Goal: Transaction & Acquisition: Purchase product/service

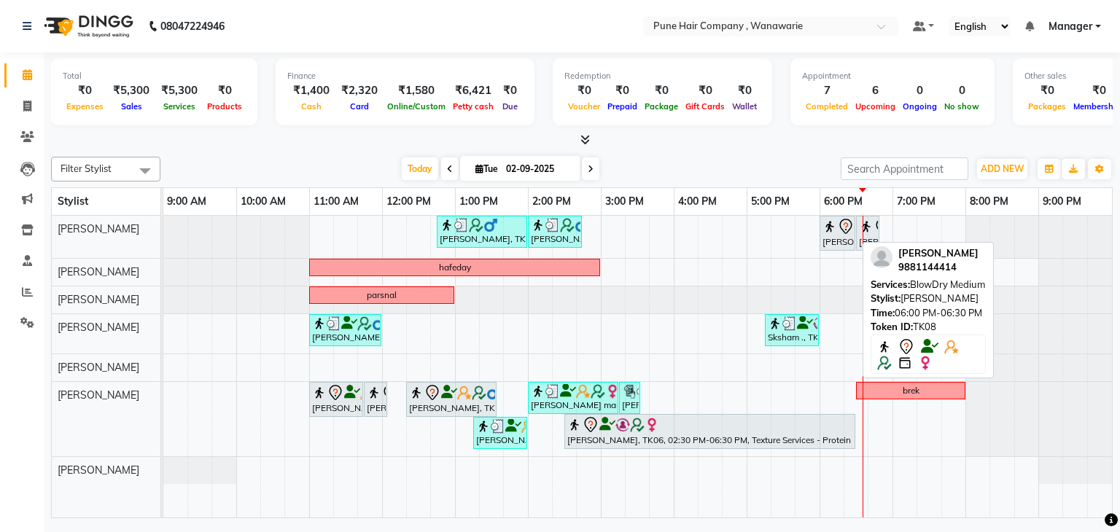
click at [838, 230] on icon at bounding box center [846, 227] width 18 height 18
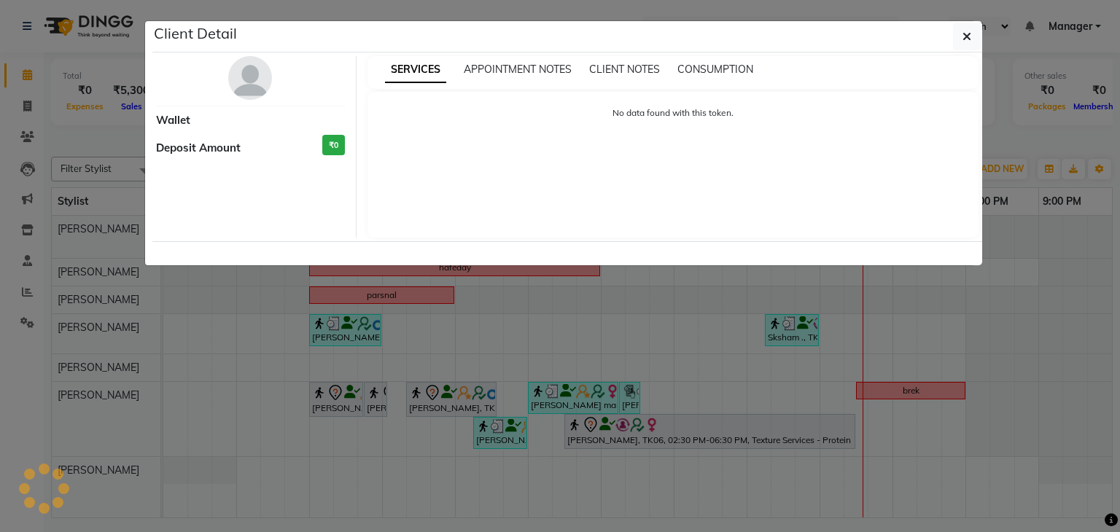
select select "7"
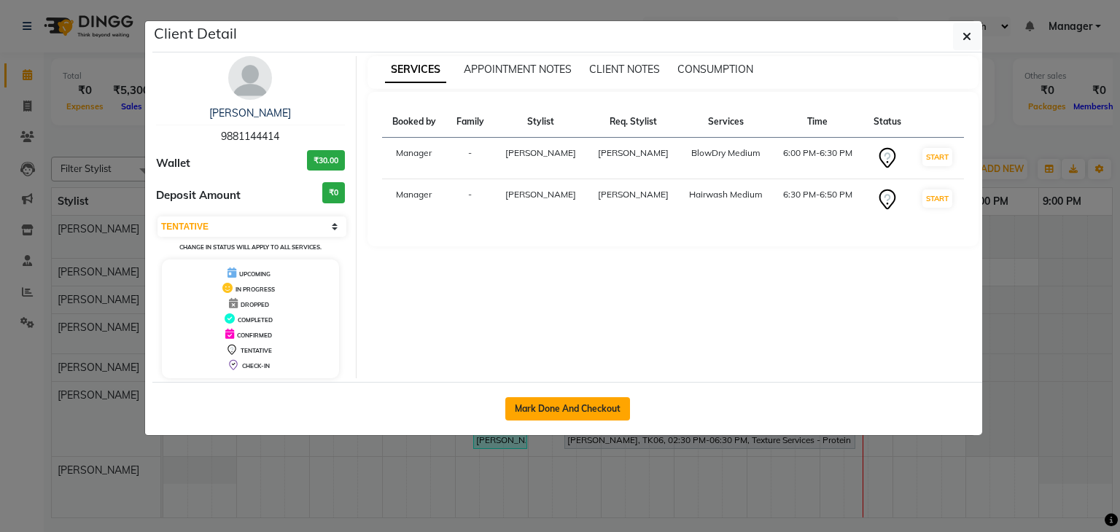
click at [572, 400] on button "Mark Done And Checkout" at bounding box center [567, 408] width 125 height 23
select select "service"
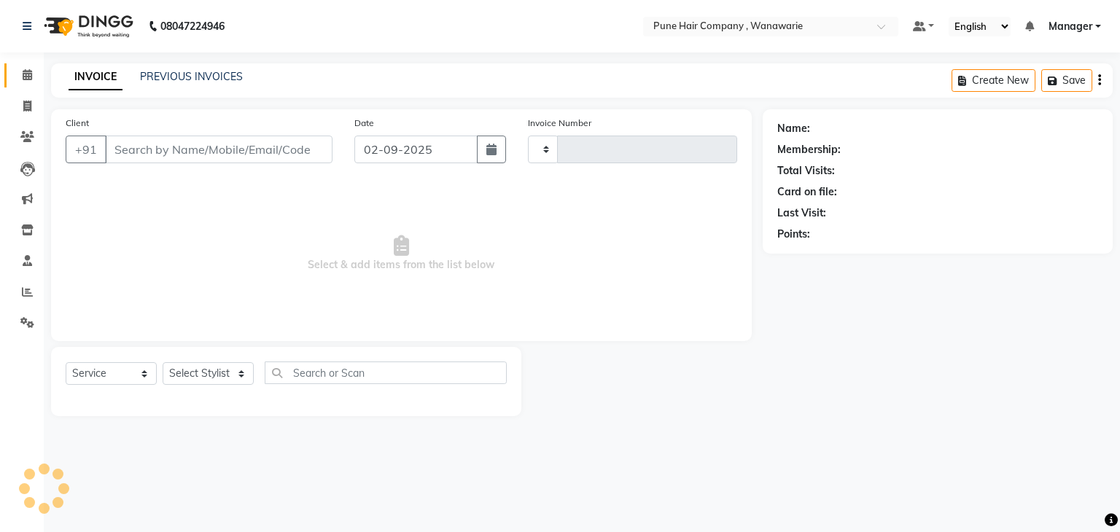
type input "1765"
select select "8072"
type input "9881144414"
select select "74577"
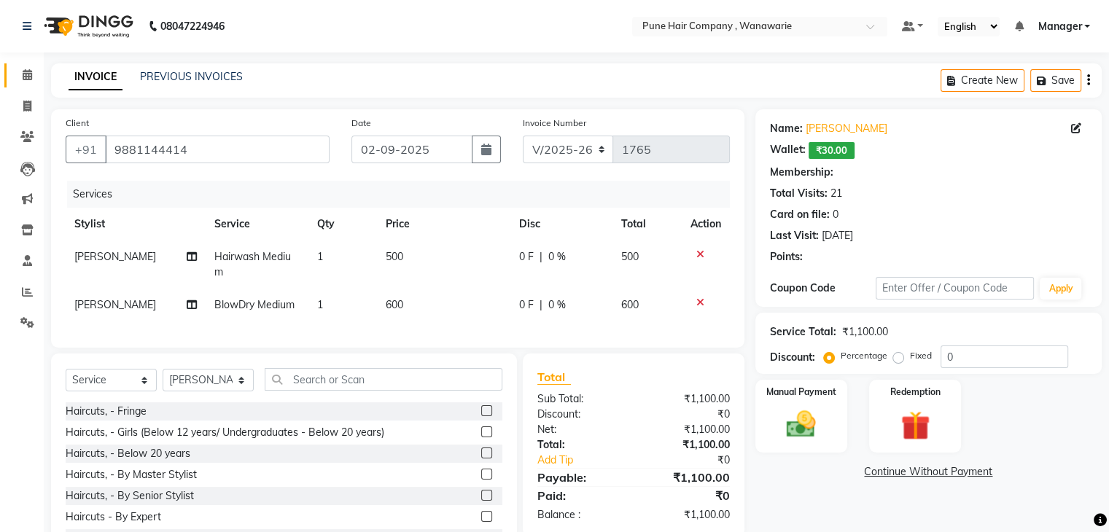
select select "1: Object"
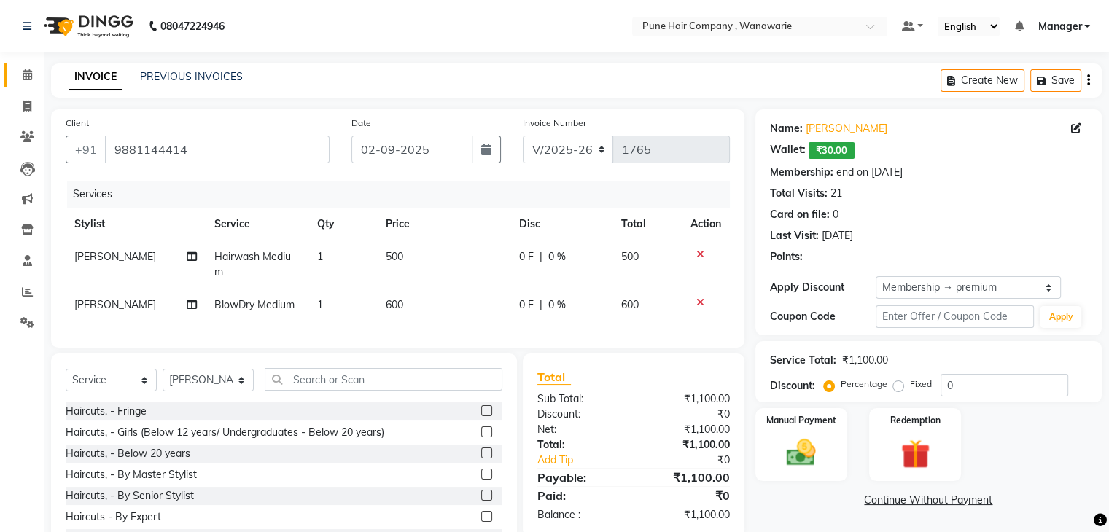
type input "20"
click at [28, 76] on icon at bounding box center [27, 74] width 9 height 11
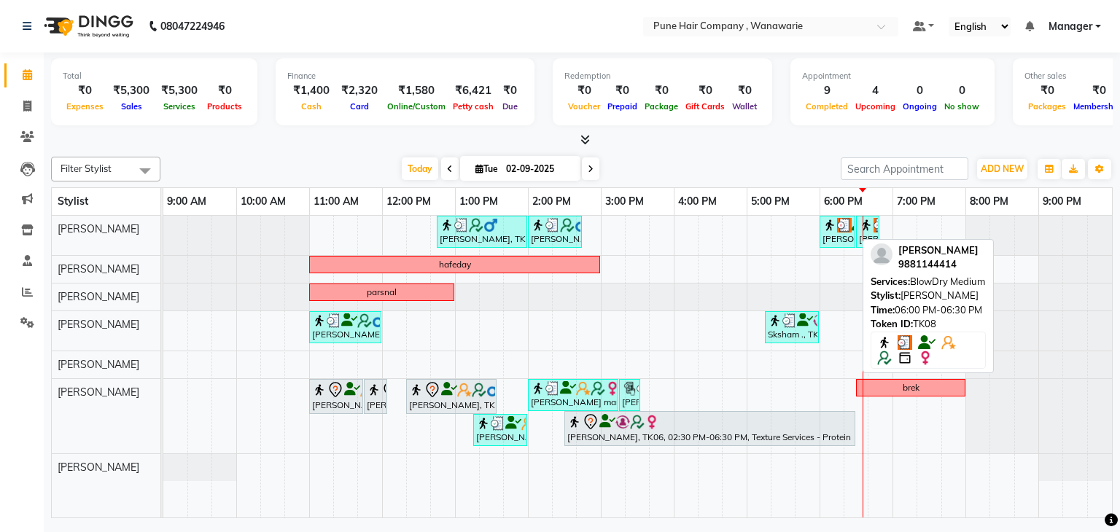
click at [831, 234] on div "[PERSON_NAME], TK08, 06:00 PM-06:30 PM, BlowDry Medium" at bounding box center [837, 232] width 33 height 28
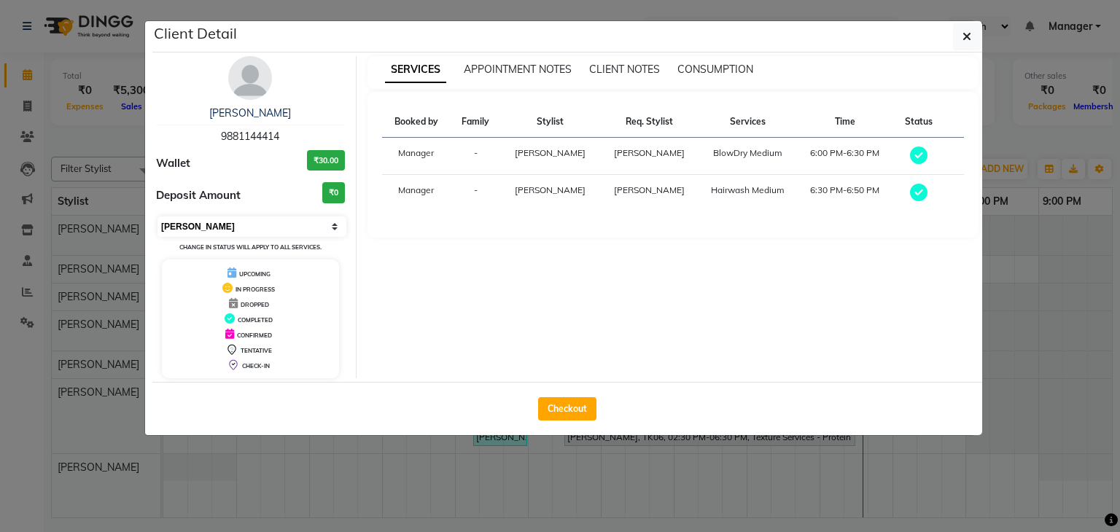
click at [286, 228] on select "Select MARK DONE UPCOMING" at bounding box center [252, 227] width 189 height 20
select select "5"
click at [158, 217] on select "Select MARK DONE UPCOMING" at bounding box center [252, 227] width 189 height 20
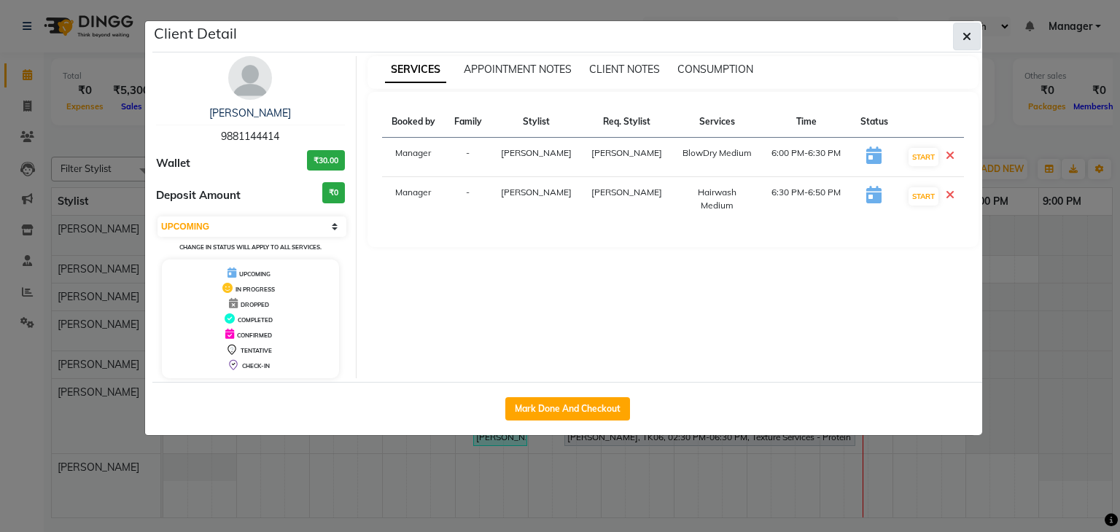
click at [966, 33] on icon "button" at bounding box center [967, 37] width 9 height 12
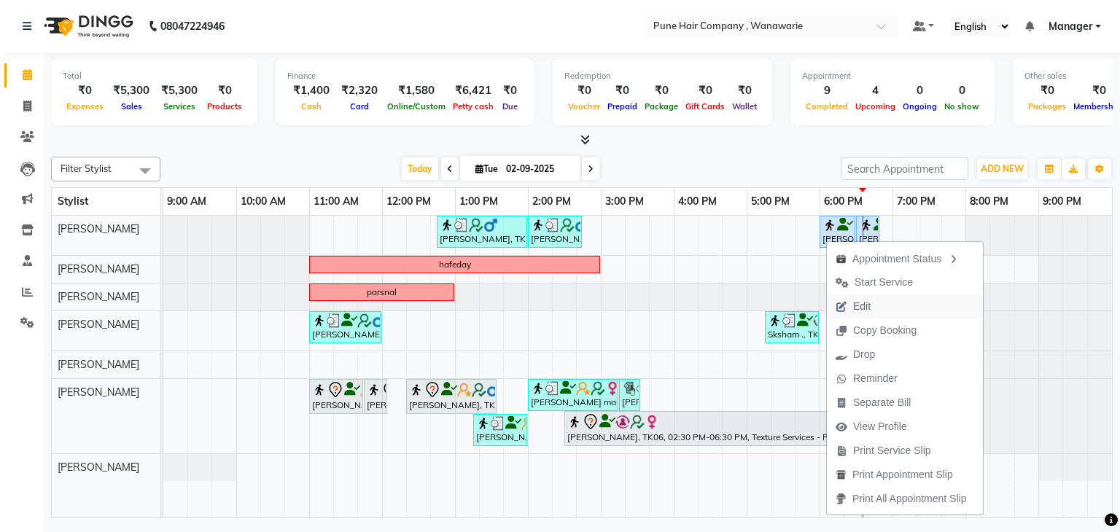
click at [847, 309] on span "Edit" at bounding box center [853, 307] width 53 height 24
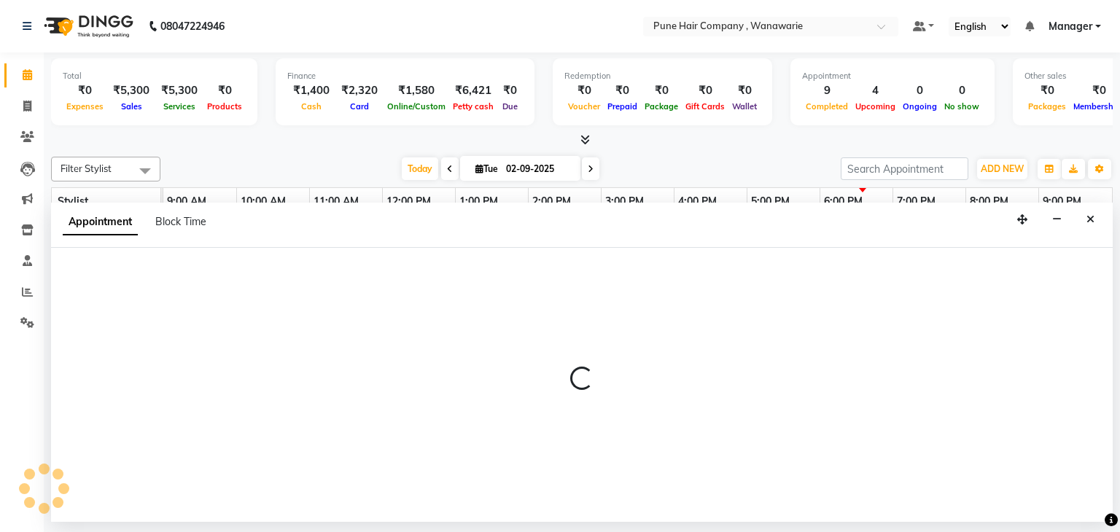
select select "74577"
select select "1080"
select select "4060"
select select "upcoming"
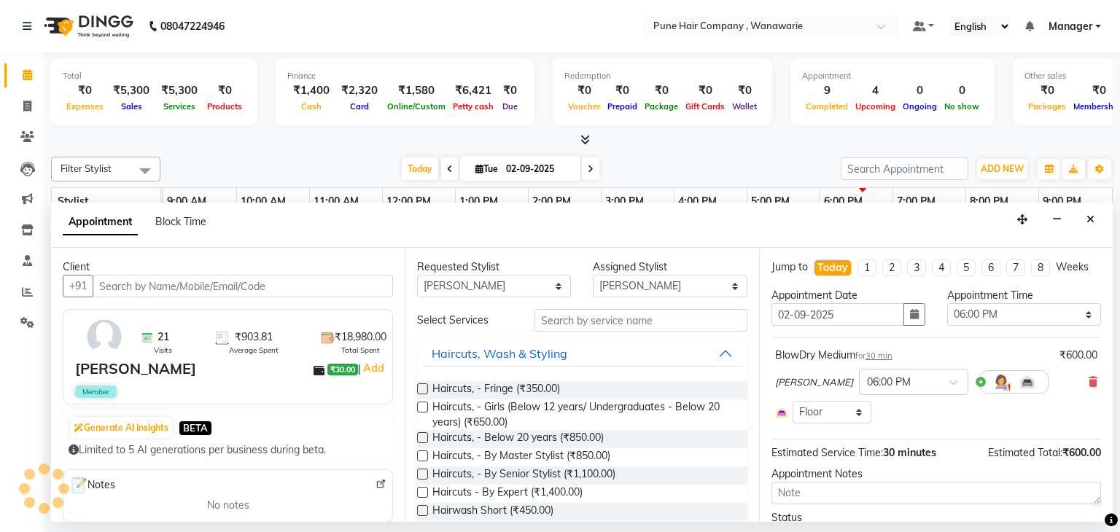
select select "4060"
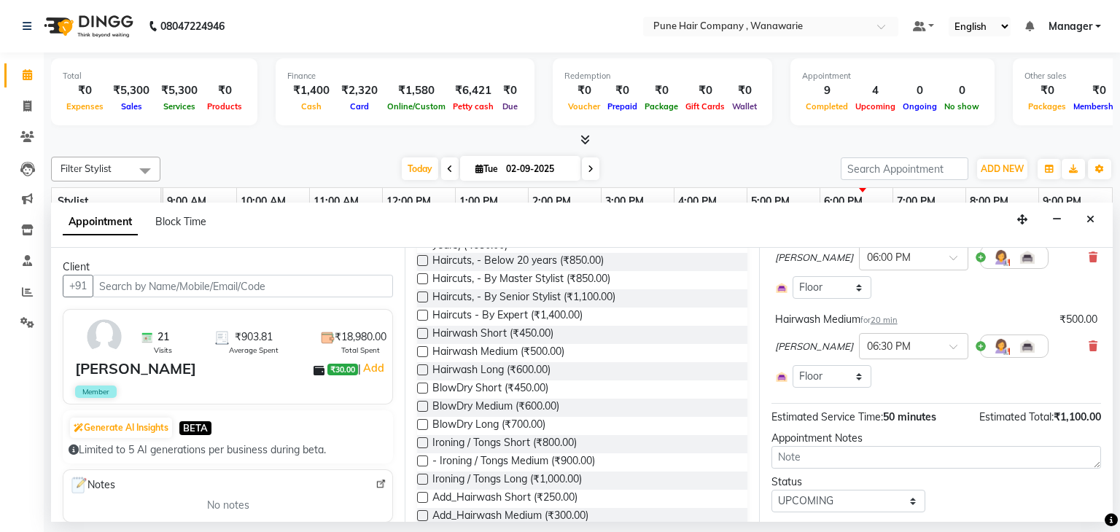
scroll to position [125, 0]
click at [1089, 343] on icon at bounding box center [1093, 346] width 9 height 10
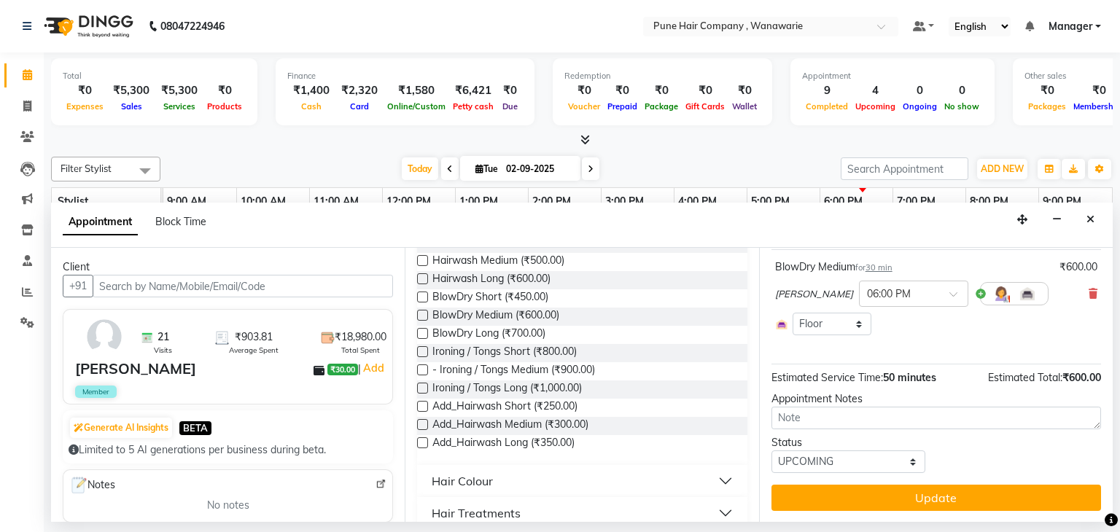
scroll to position [270, 0]
click at [517, 419] on span "Add_Hairwash Medium (₹300.00)" at bounding box center [510, 425] width 156 height 18
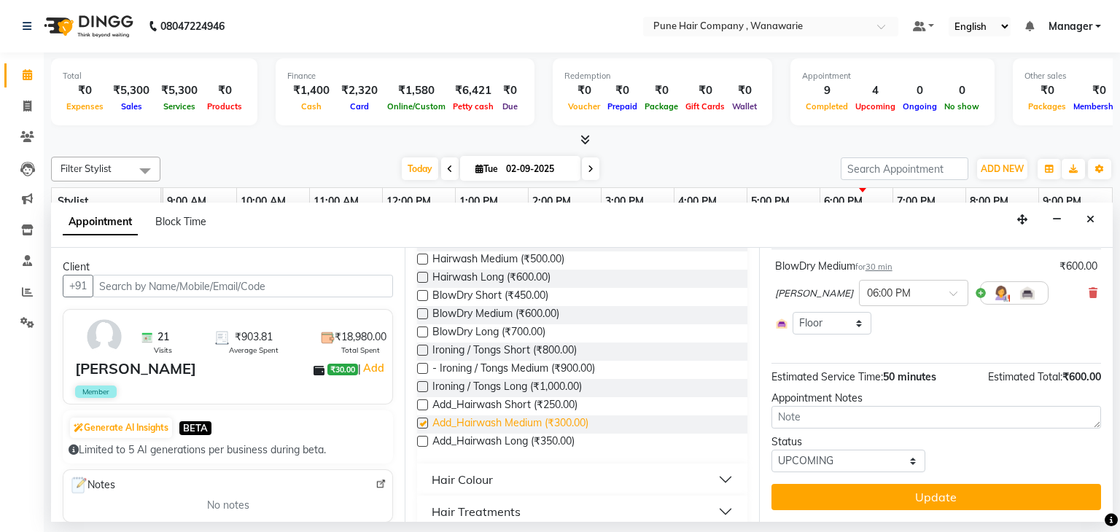
checkbox input "false"
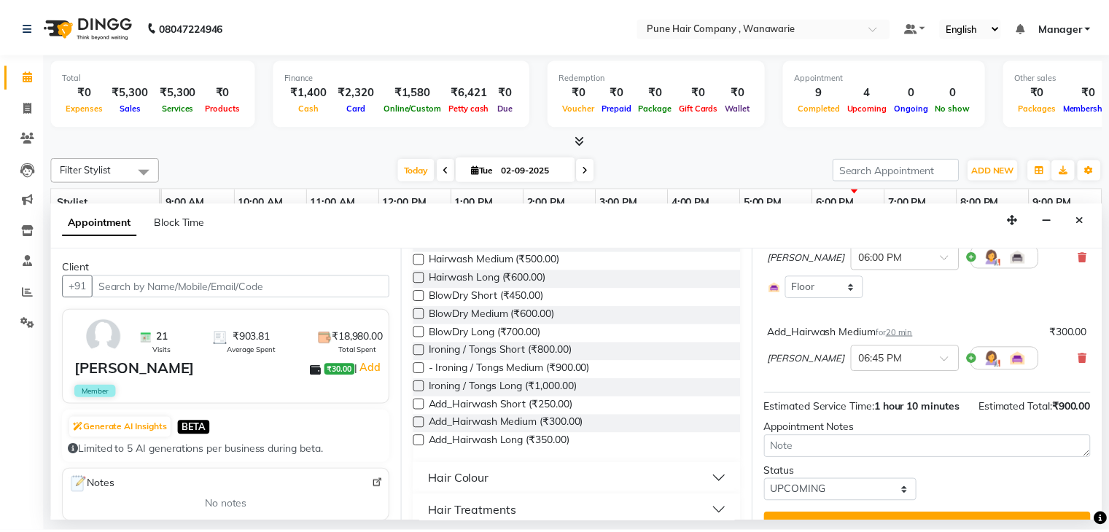
scroll to position [169, 0]
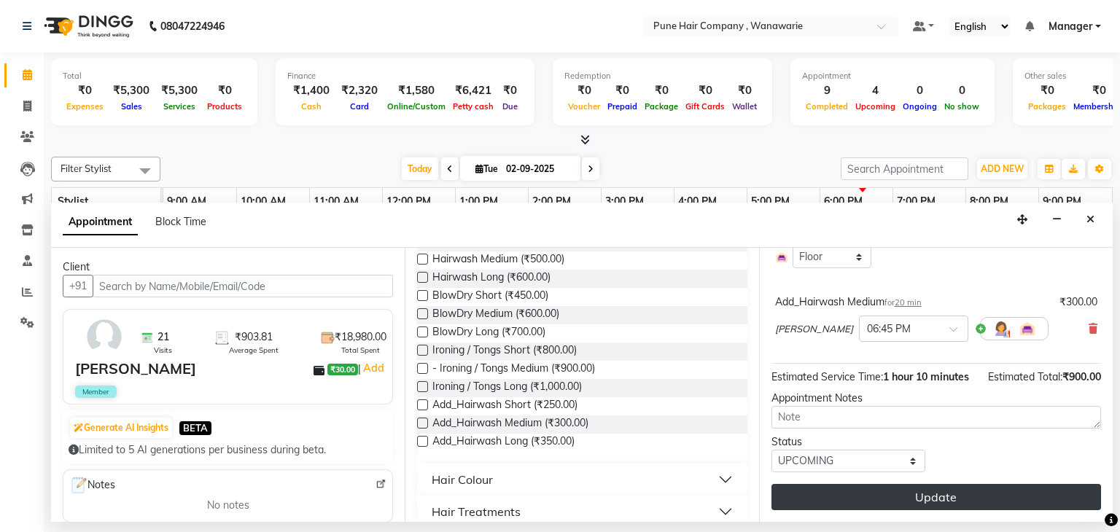
click at [873, 493] on button "Update" at bounding box center [937, 497] width 330 height 26
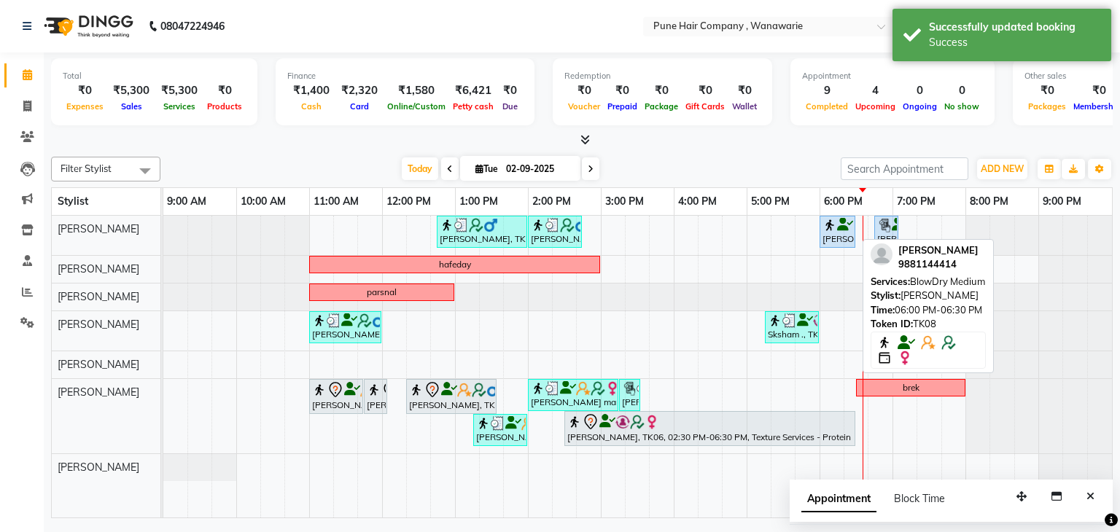
click at [843, 242] on div "[PERSON_NAME], TK08, 06:00 PM-06:30 PM, BlowDry Medium" at bounding box center [837, 232] width 33 height 28
select select "5"
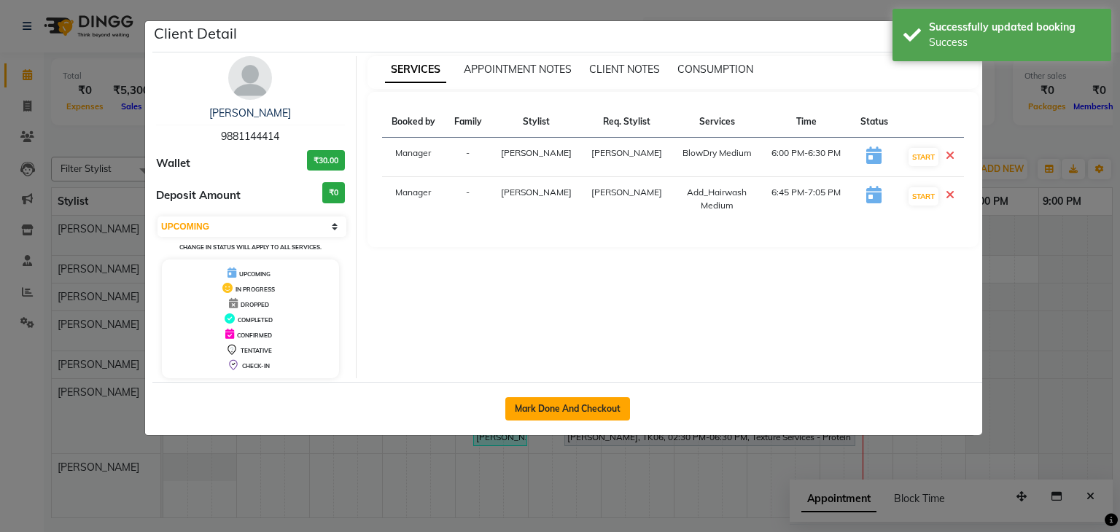
click at [561, 408] on button "Mark Done And Checkout" at bounding box center [567, 408] width 125 height 23
select select "8072"
select select "service"
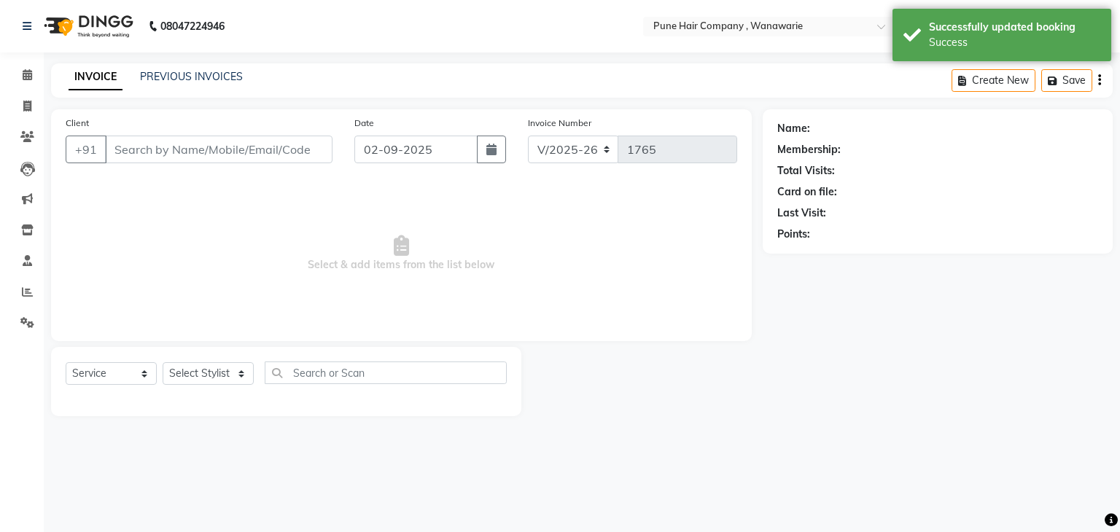
type input "9881144414"
select select "74577"
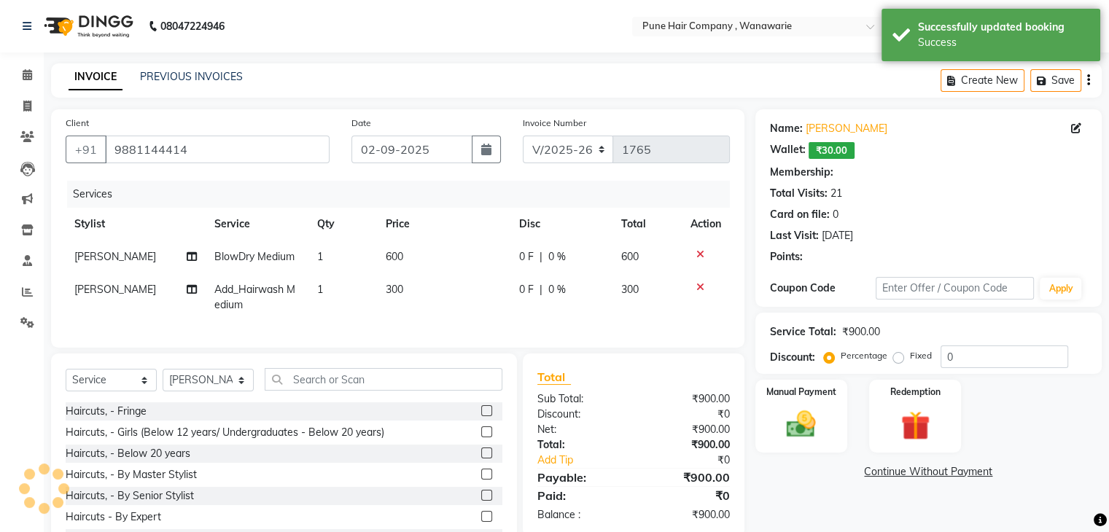
type input "20"
select select "1: Object"
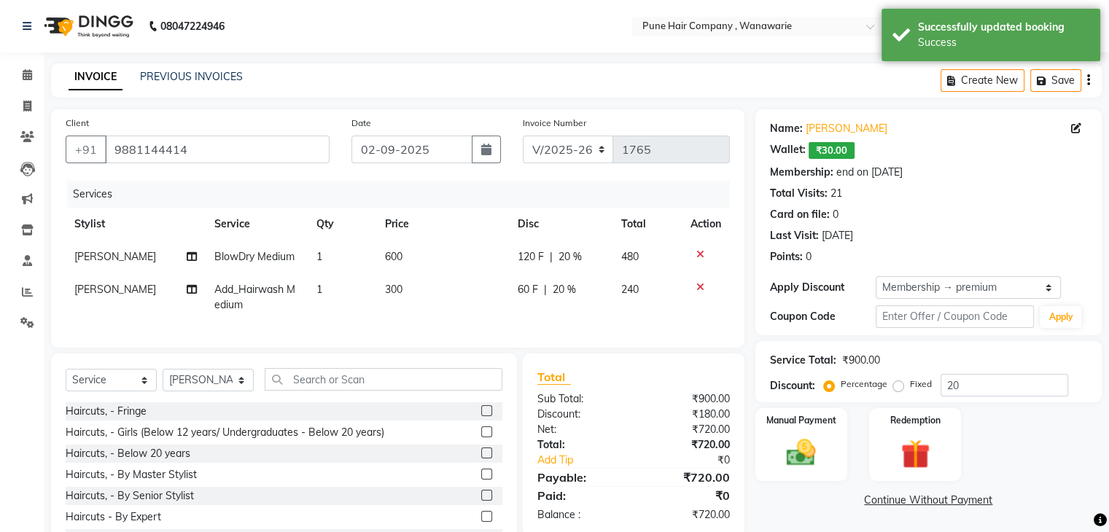
scroll to position [70, 0]
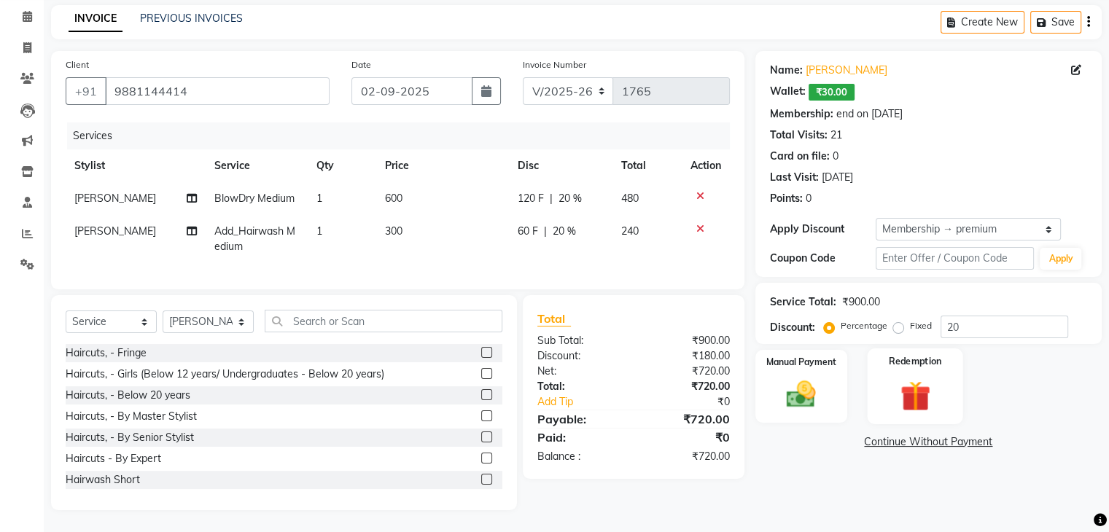
click at [917, 362] on div "Redemption" at bounding box center [915, 386] width 96 height 75
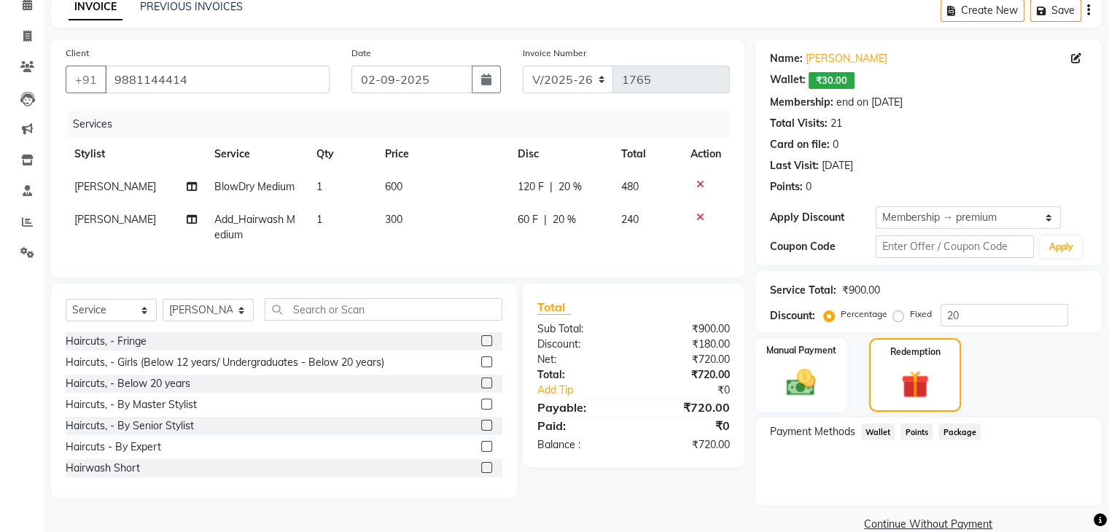
click at [874, 424] on span "Wallet" at bounding box center [878, 432] width 34 height 17
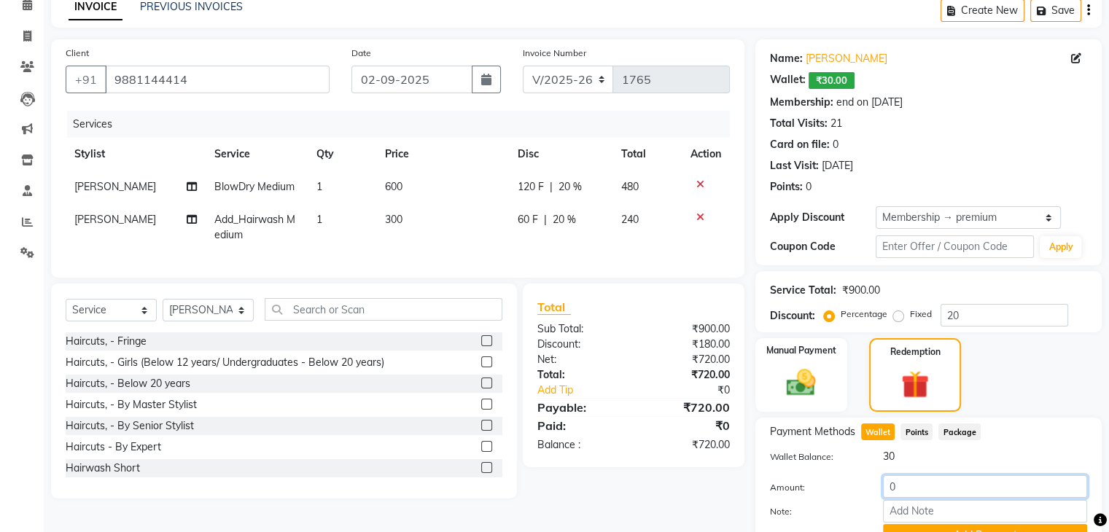
click at [904, 480] on input "0" at bounding box center [985, 486] width 204 height 23
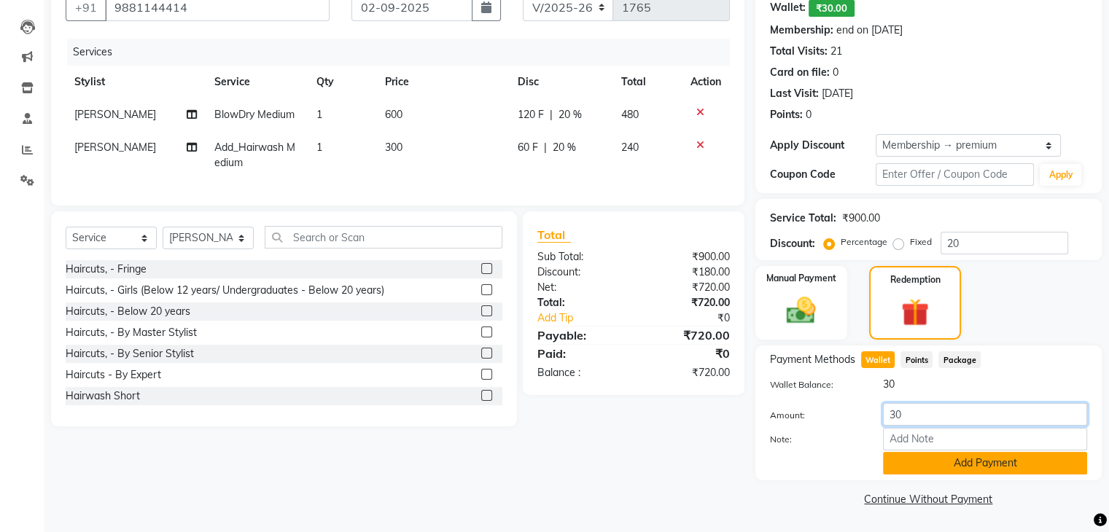
type input "30"
click at [941, 466] on button "Add Payment" at bounding box center [985, 463] width 204 height 23
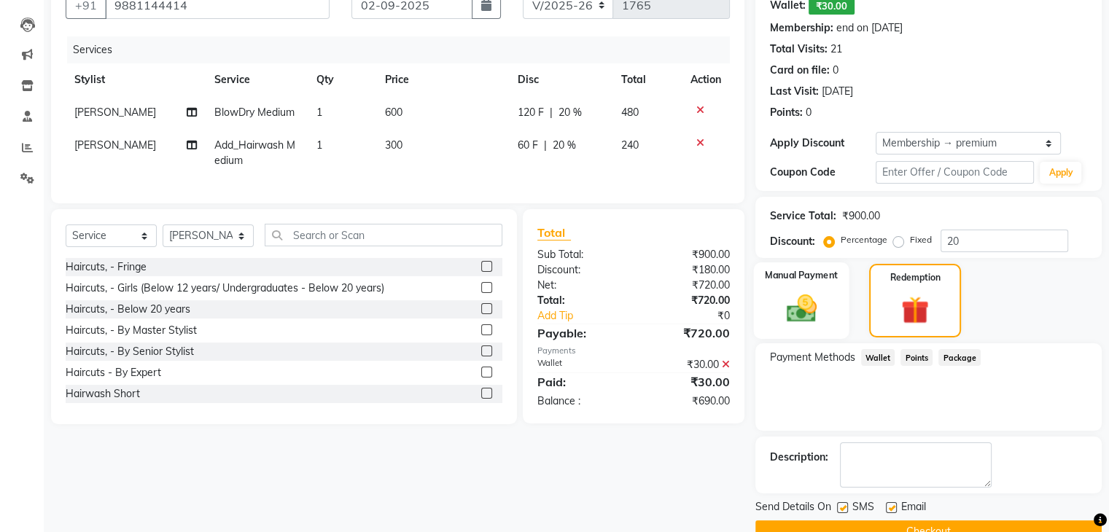
click at [803, 303] on img at bounding box center [801, 308] width 49 height 35
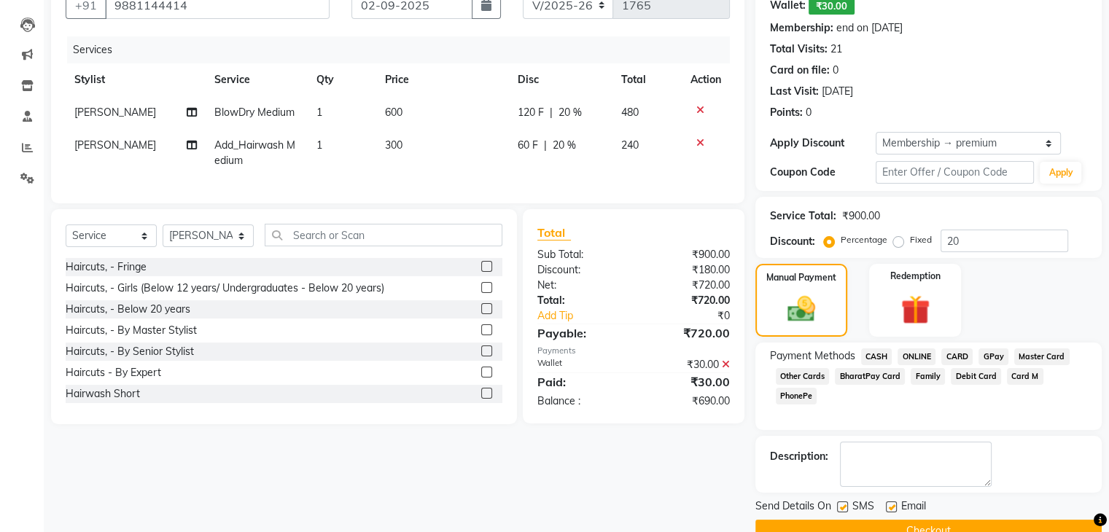
scroll to position [175, 0]
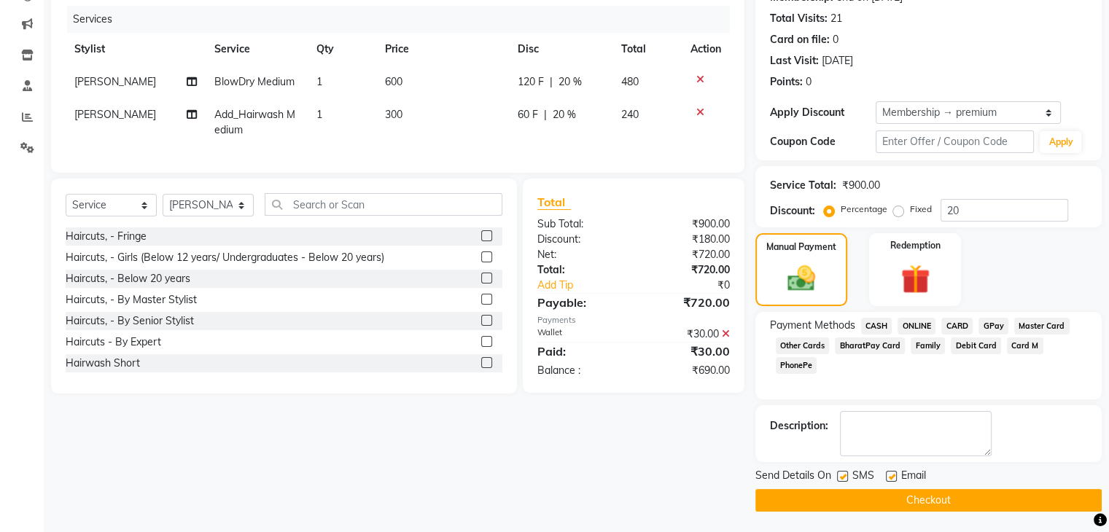
click at [998, 325] on span "GPay" at bounding box center [994, 326] width 30 height 17
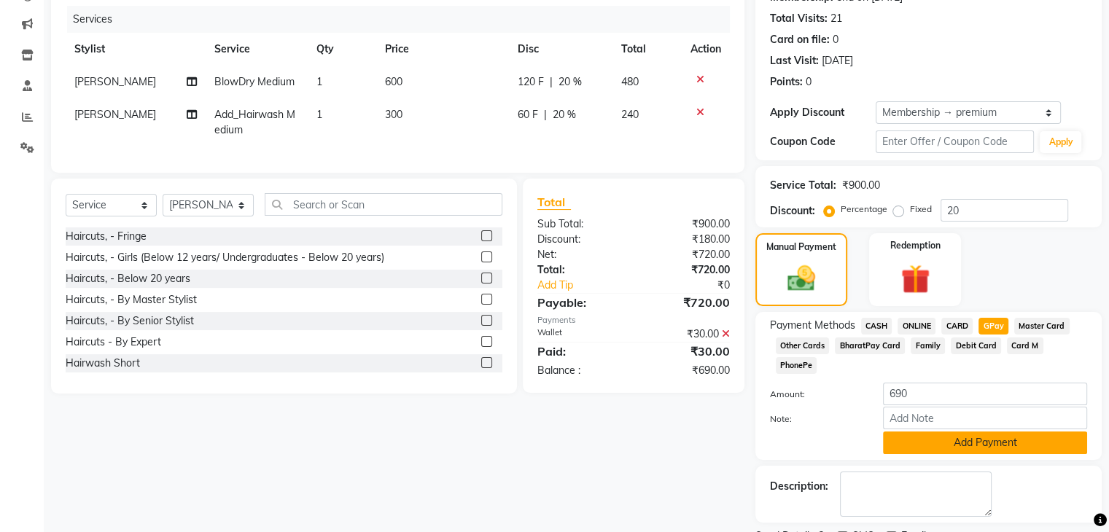
click at [976, 432] on button "Add Payment" at bounding box center [985, 443] width 204 height 23
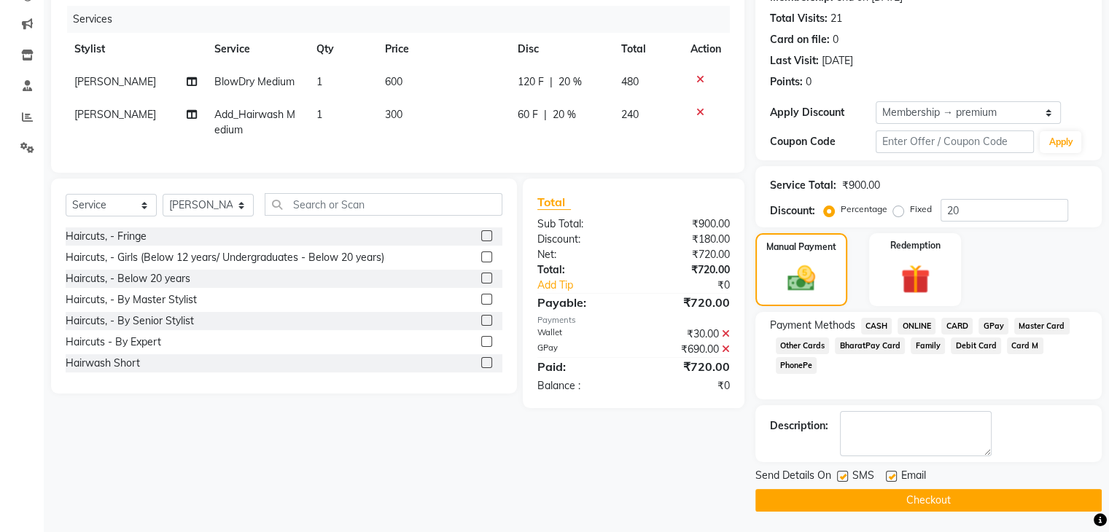
click at [839, 500] on button "Checkout" at bounding box center [929, 500] width 346 height 23
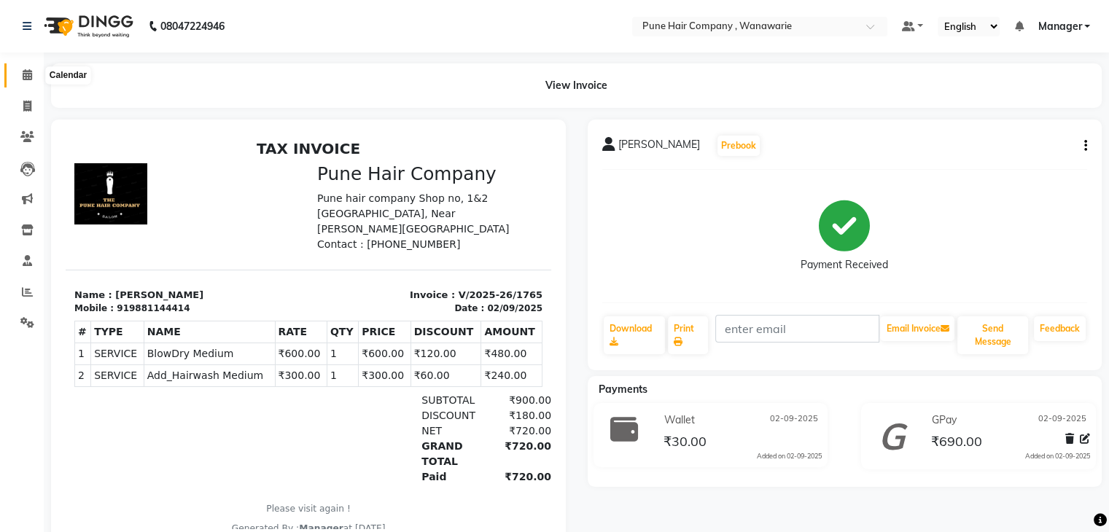
click at [27, 79] on icon at bounding box center [27, 74] width 9 height 11
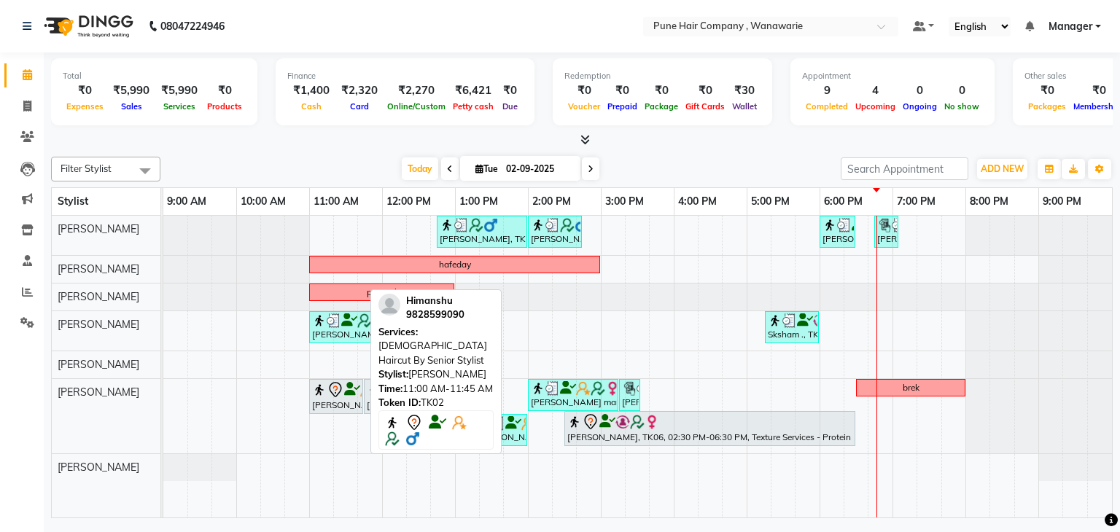
click at [338, 387] on icon at bounding box center [336, 390] width 18 height 18
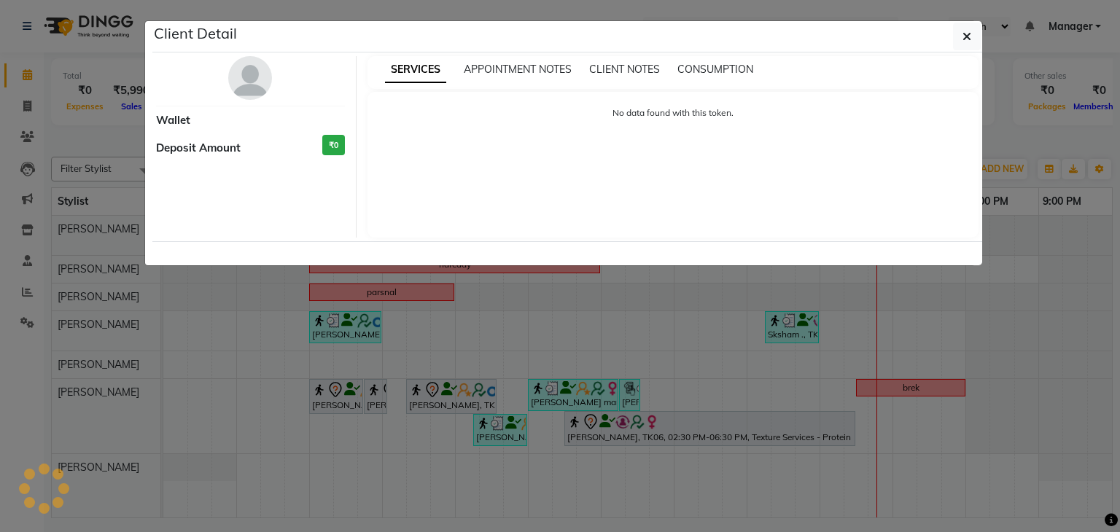
select select "7"
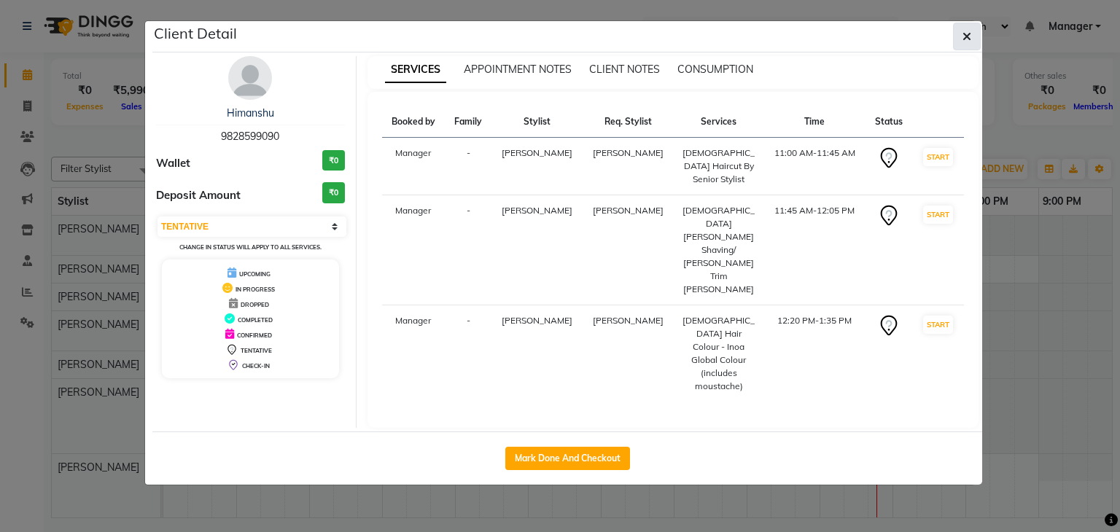
click at [963, 36] on icon "button" at bounding box center [967, 37] width 9 height 12
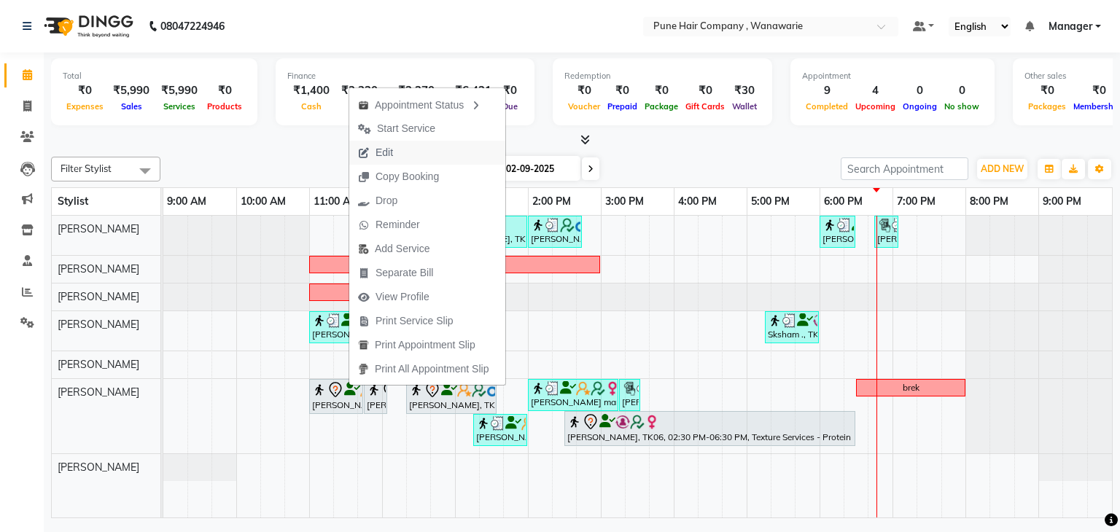
click at [381, 154] on span "Edit" at bounding box center [385, 152] width 18 height 15
select select "tentative"
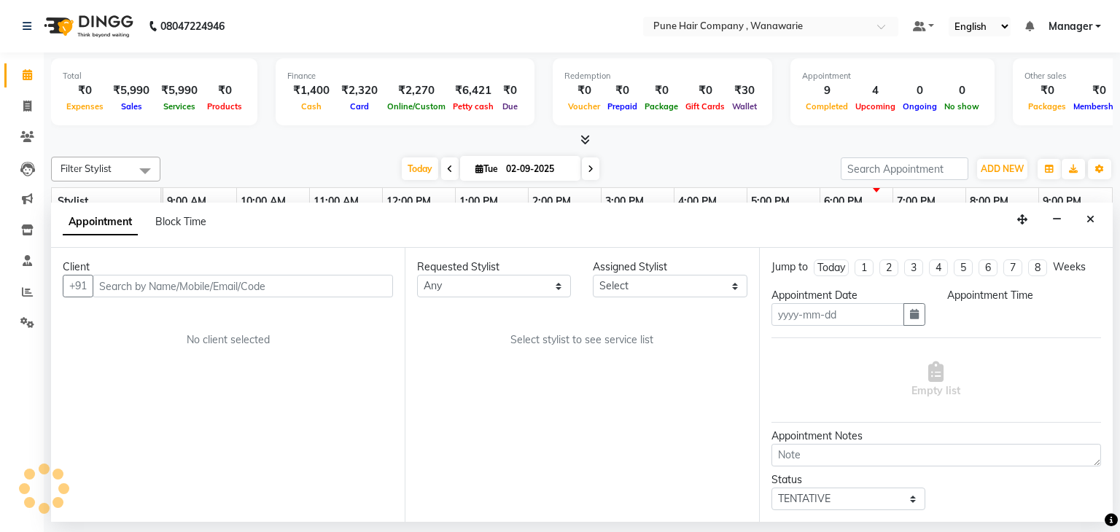
type input "02-09-2025"
select select "74603"
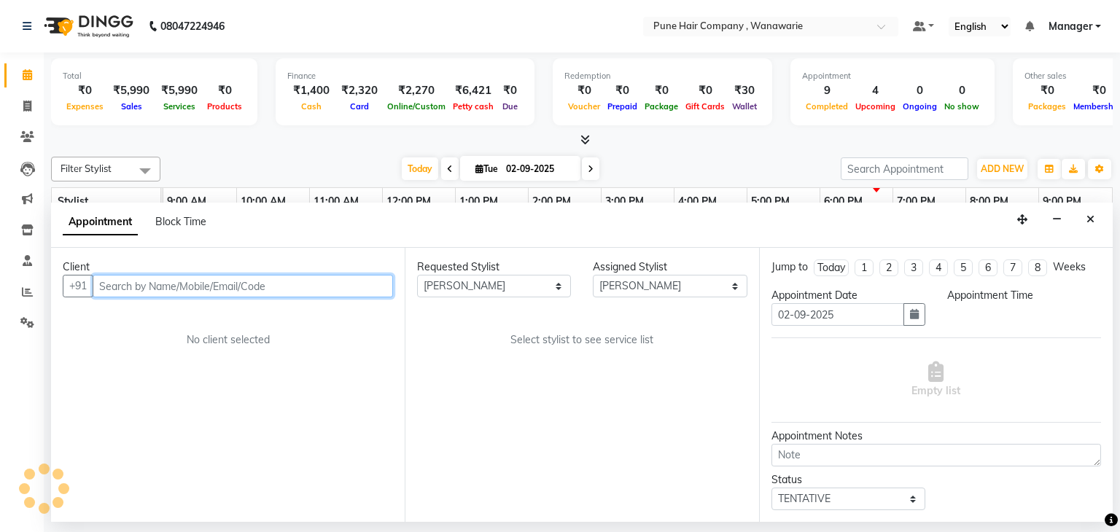
select select "660"
select select "4060"
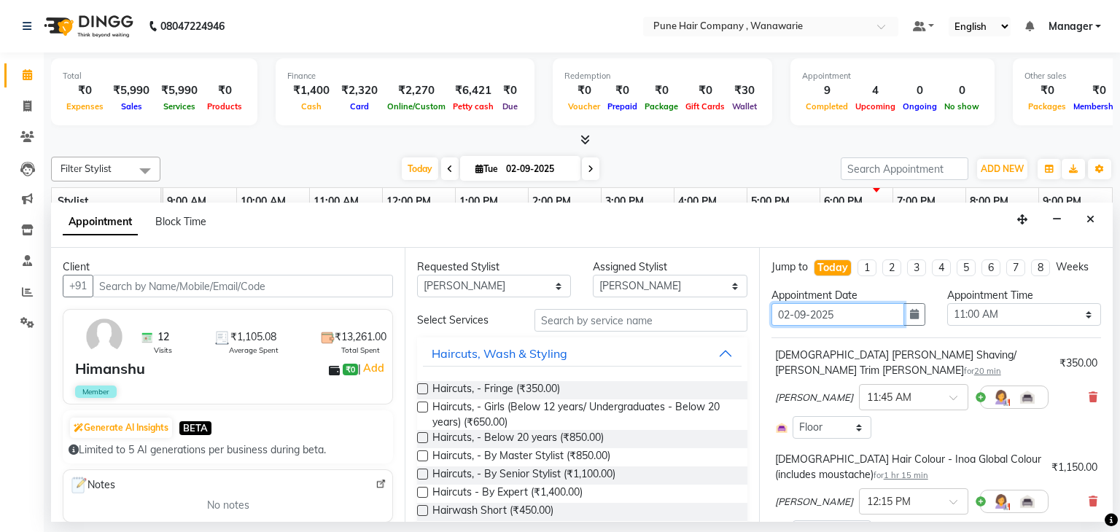
click at [896, 316] on input "02-09-2025" at bounding box center [838, 314] width 133 height 23
click at [920, 316] on div "Appointment Date [DATE]" at bounding box center [849, 313] width 176 height 50
click at [910, 316] on icon "button" at bounding box center [914, 314] width 9 height 10
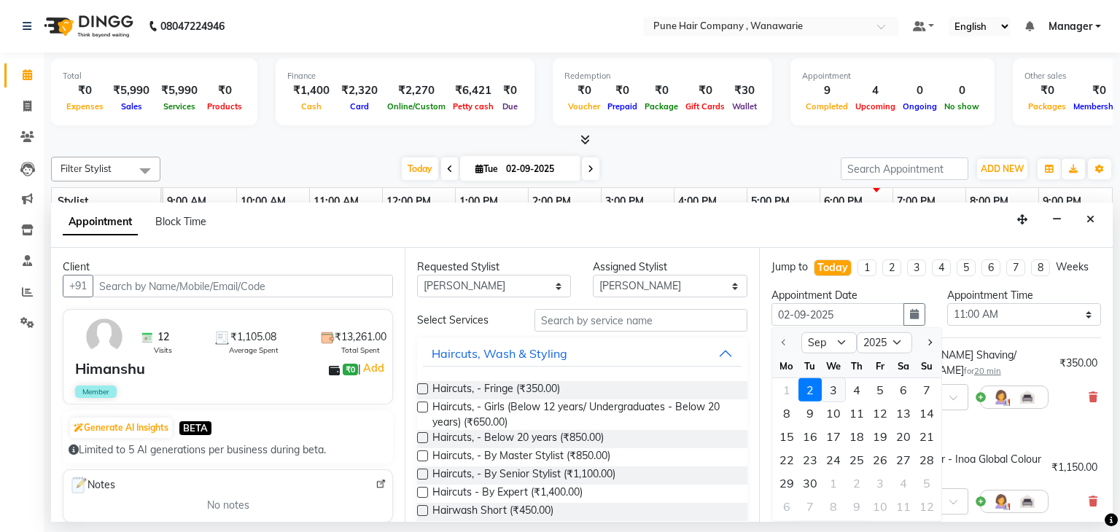
click at [832, 383] on div "3" at bounding box center [833, 389] width 23 height 23
type input "[DATE]"
select select "660"
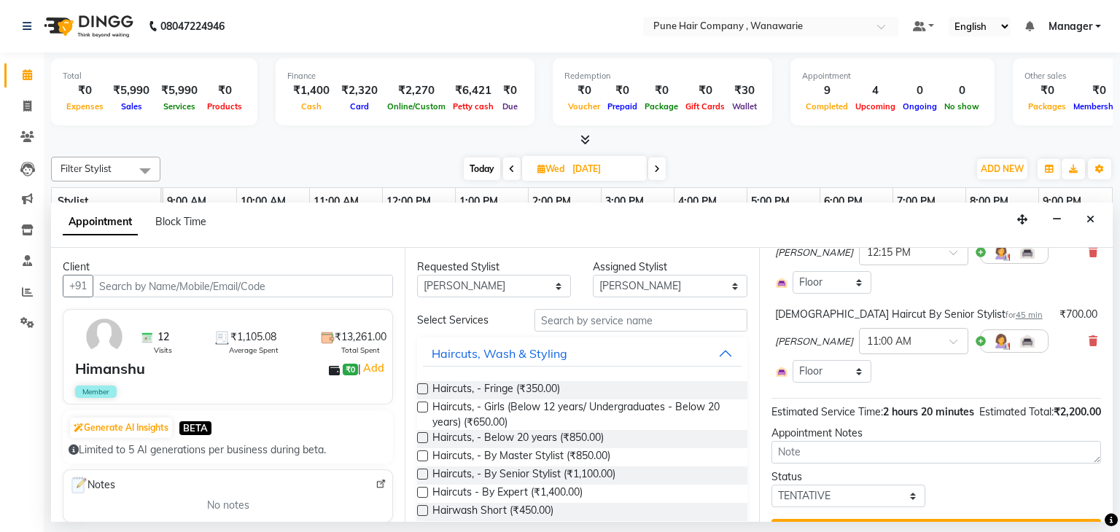
scroll to position [248, 0]
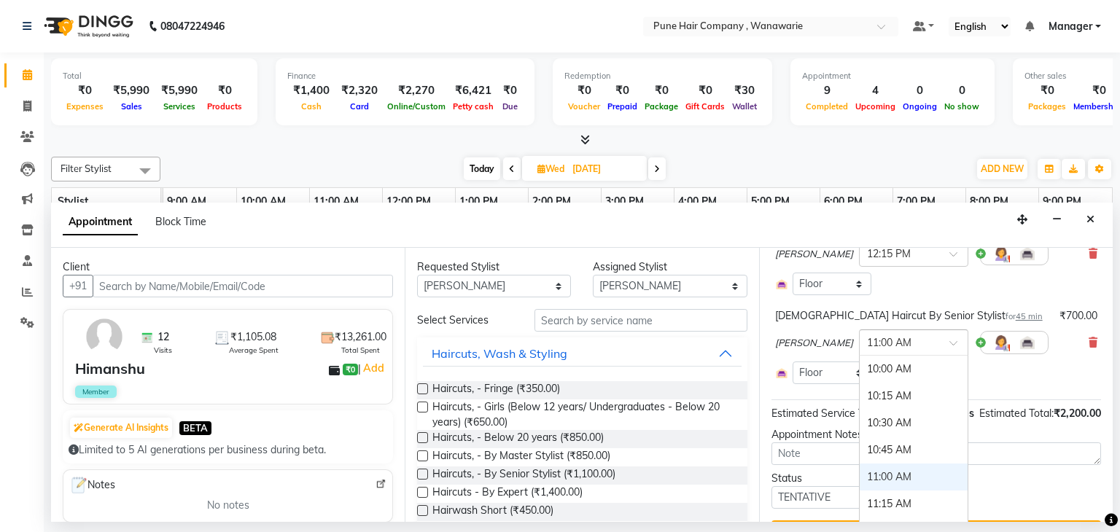
click at [950, 340] on span at bounding box center [959, 347] width 18 height 15
click at [870, 484] on div "11:30 AM" at bounding box center [914, 497] width 108 height 27
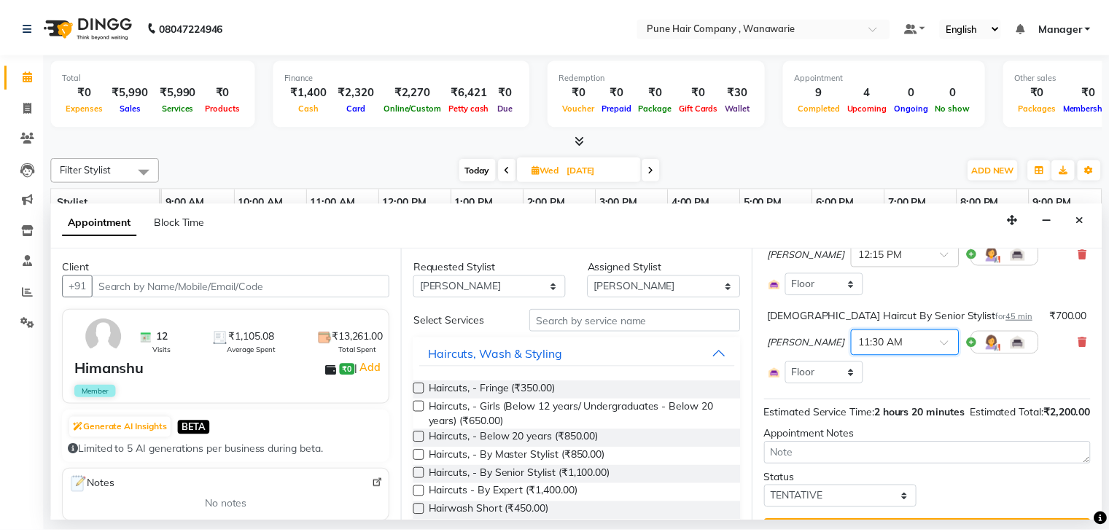
scroll to position [283, 0]
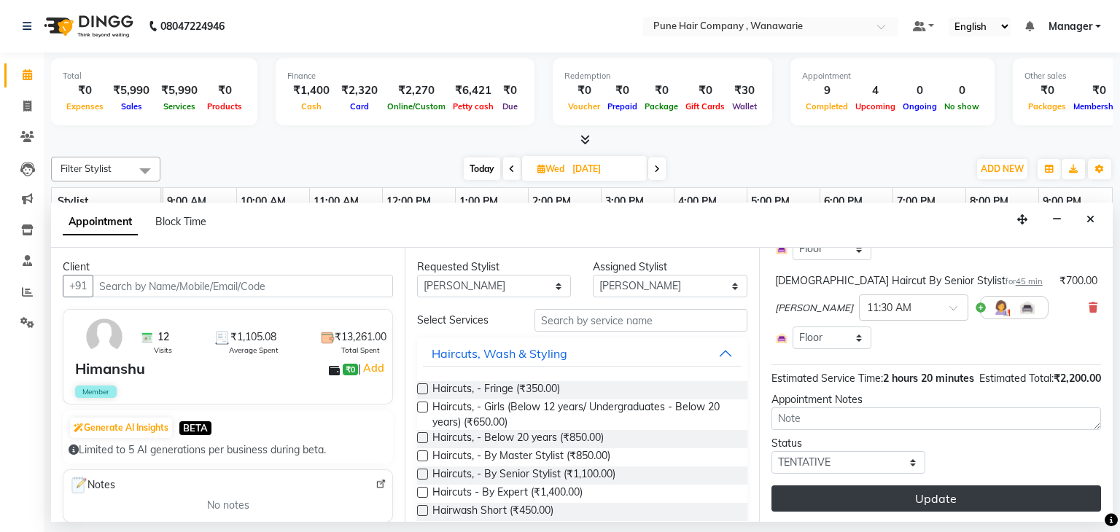
click at [874, 494] on button "Update" at bounding box center [937, 499] width 330 height 26
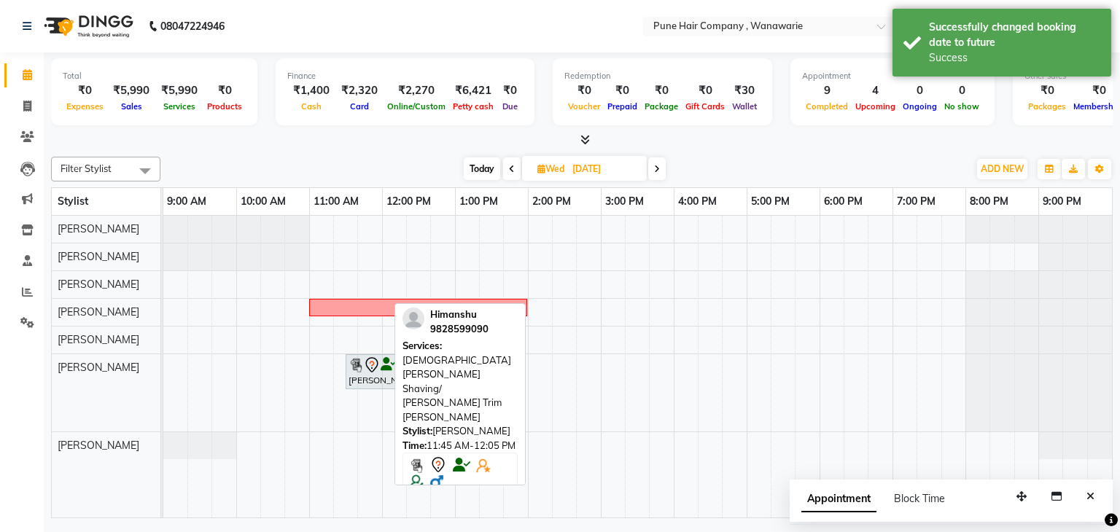
drag, startPoint x: 370, startPoint y: 397, endPoint x: 486, endPoint y: 373, distance: 117.9
click at [486, 373] on div "Filter Stylist Select All [PERSON_NAME] [PERSON_NAME] [PERSON_NAME] [PERSON_NAM…" at bounding box center [582, 335] width 1062 height 368
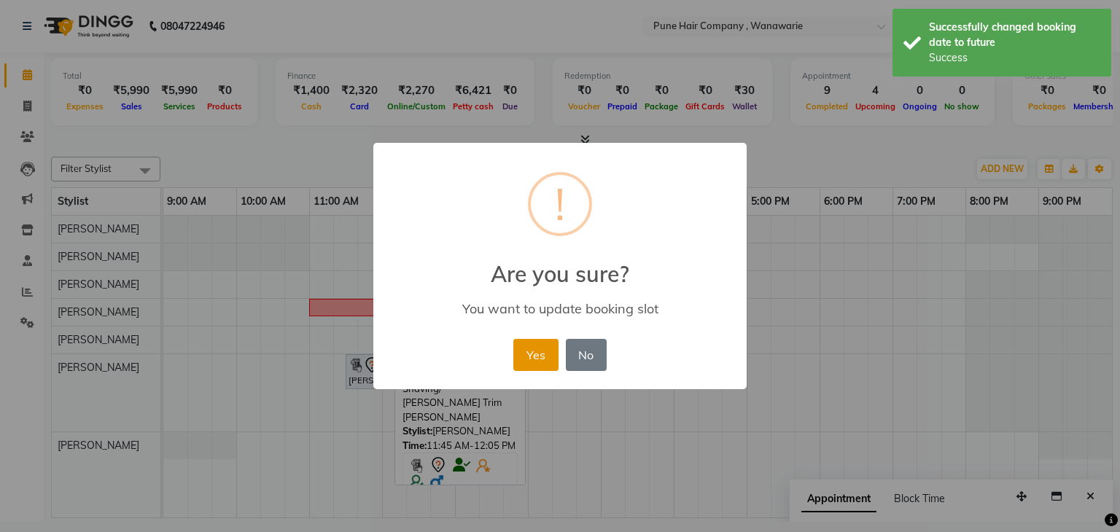
click at [520, 353] on button "Yes" at bounding box center [535, 355] width 44 height 32
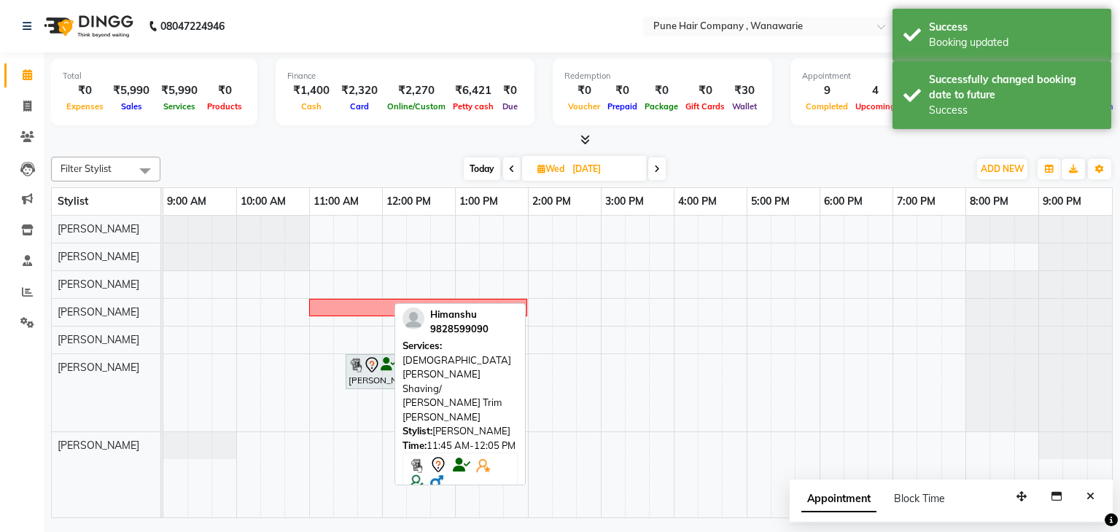
click at [476, 163] on span "Today" at bounding box center [482, 169] width 36 height 23
type input "02-09-2025"
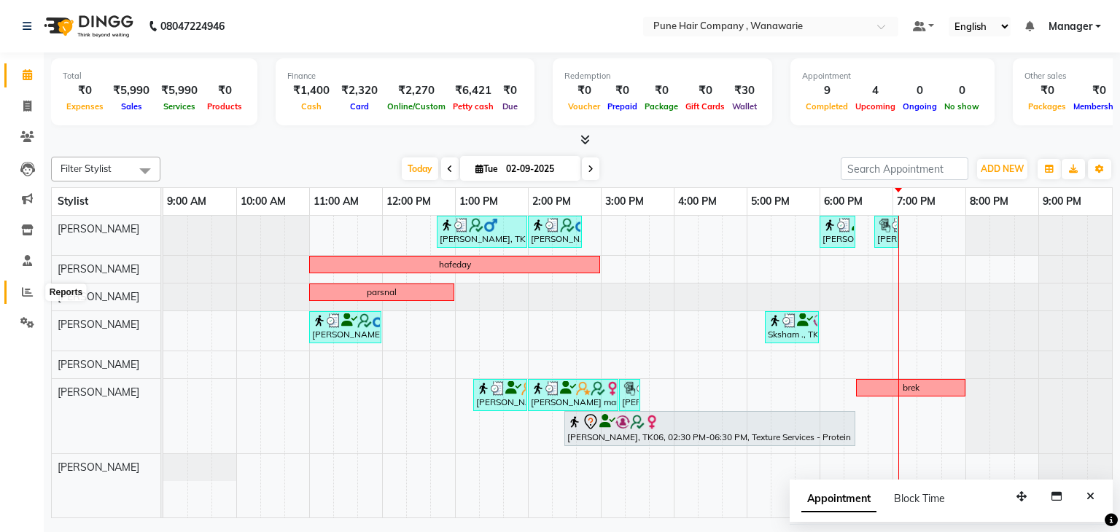
click at [28, 292] on icon at bounding box center [27, 292] width 11 height 11
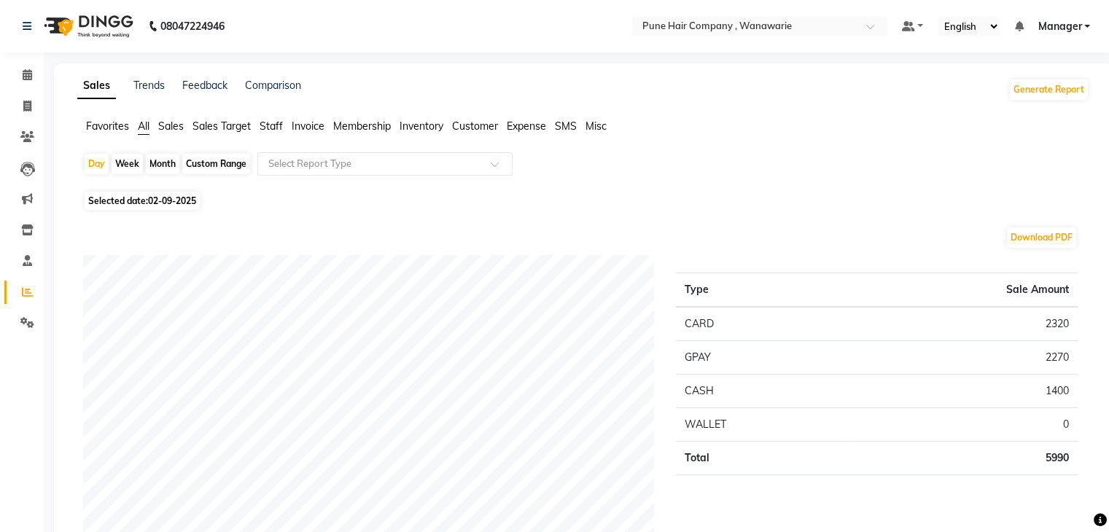
click at [160, 162] on div "Month" at bounding box center [163, 164] width 34 height 20
select select "9"
select select "2025"
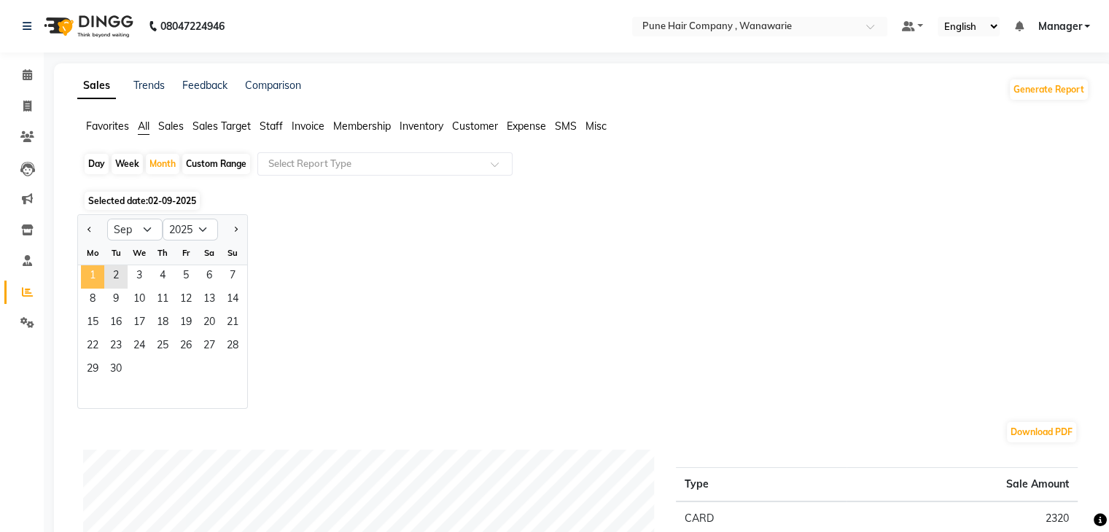
click at [98, 273] on span "1" at bounding box center [92, 276] width 23 height 23
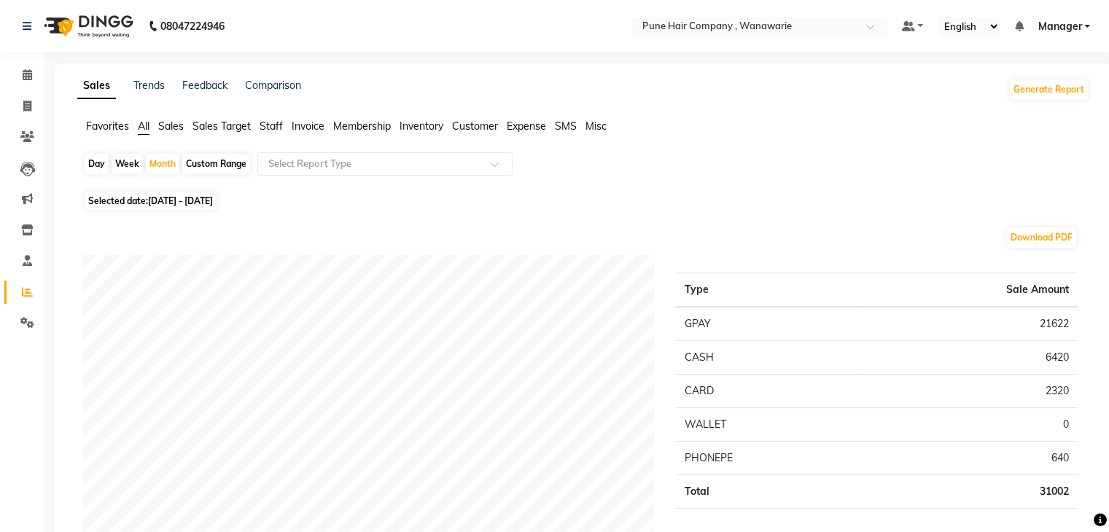
click at [273, 129] on span "Staff" at bounding box center [271, 126] width 23 height 13
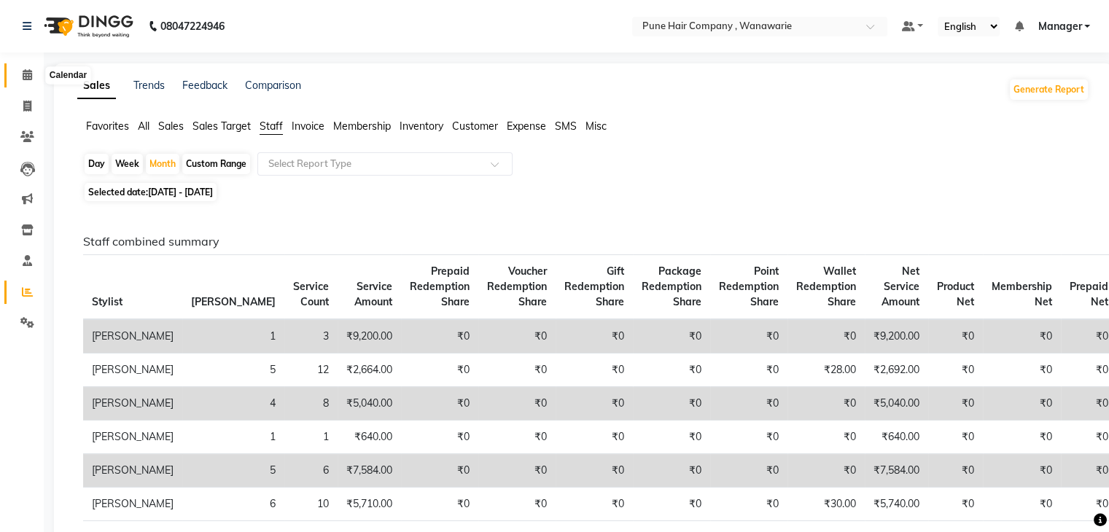
click at [32, 77] on span at bounding box center [28, 75] width 26 height 17
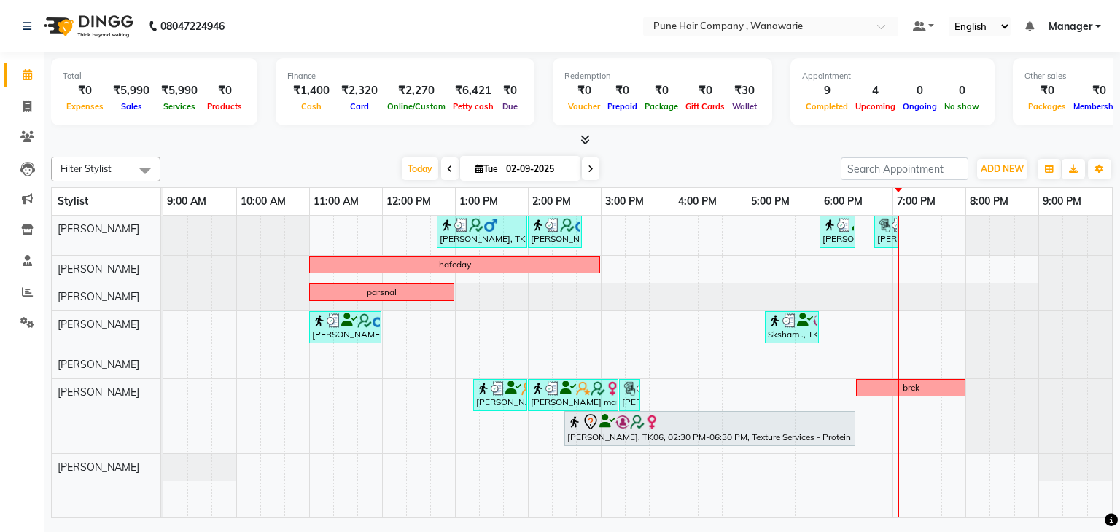
click at [588, 168] on icon at bounding box center [591, 169] width 6 height 9
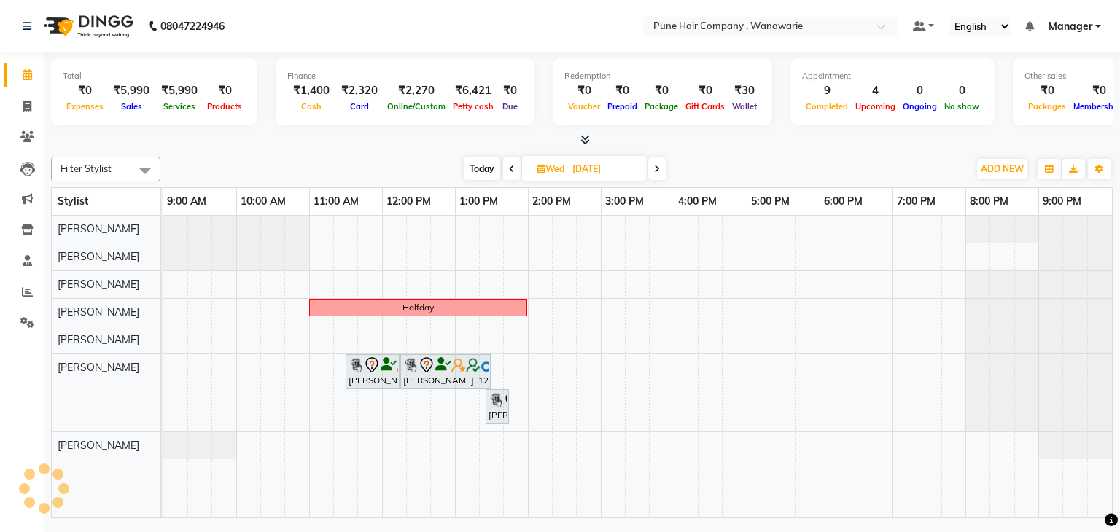
click at [512, 165] on icon at bounding box center [512, 169] width 6 height 9
type input "02-09-2025"
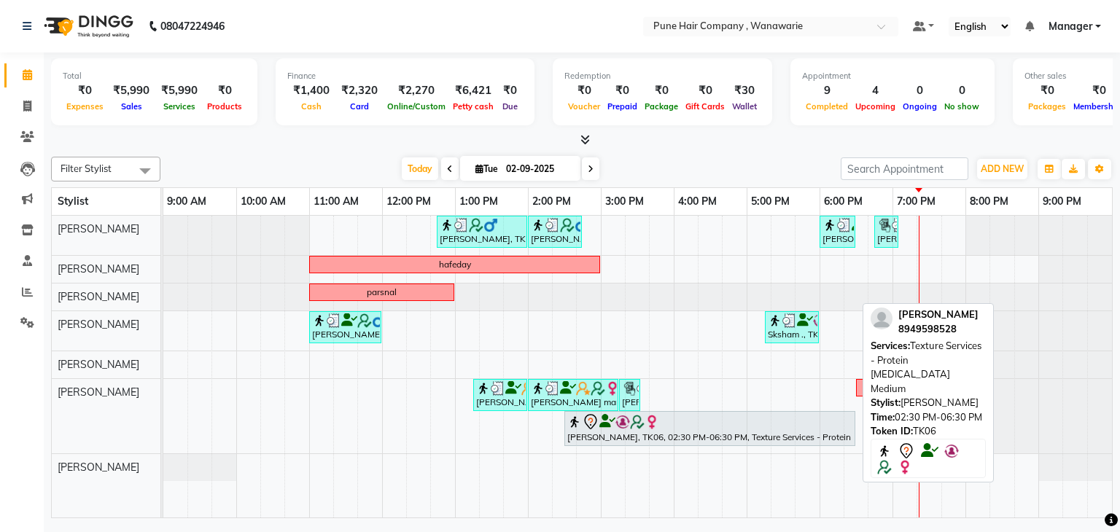
click at [726, 430] on div "[PERSON_NAME], TK06, 02:30 PM-06:30 PM, Texture Services - Protein [MEDICAL_DAT…" at bounding box center [710, 428] width 288 height 31
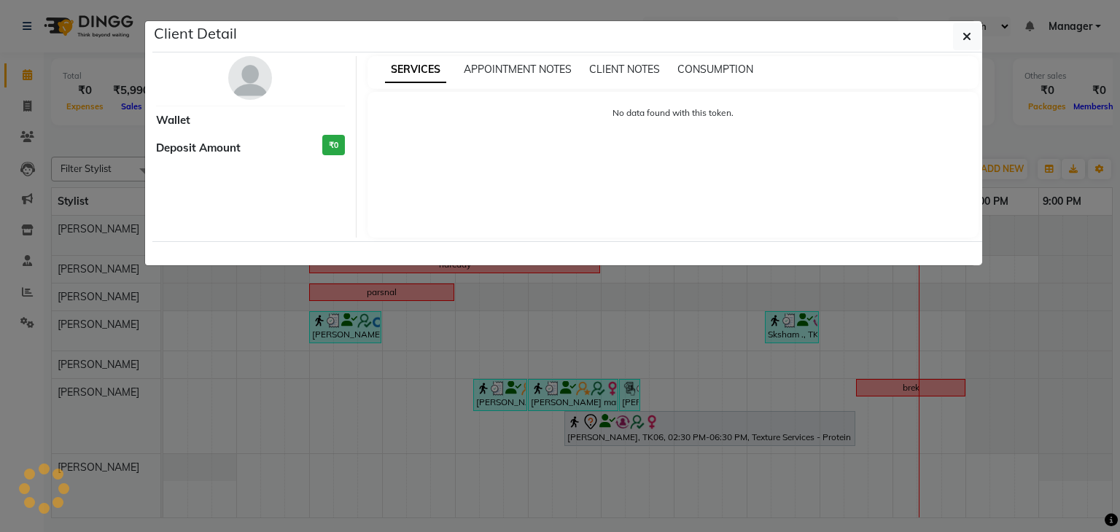
select select "7"
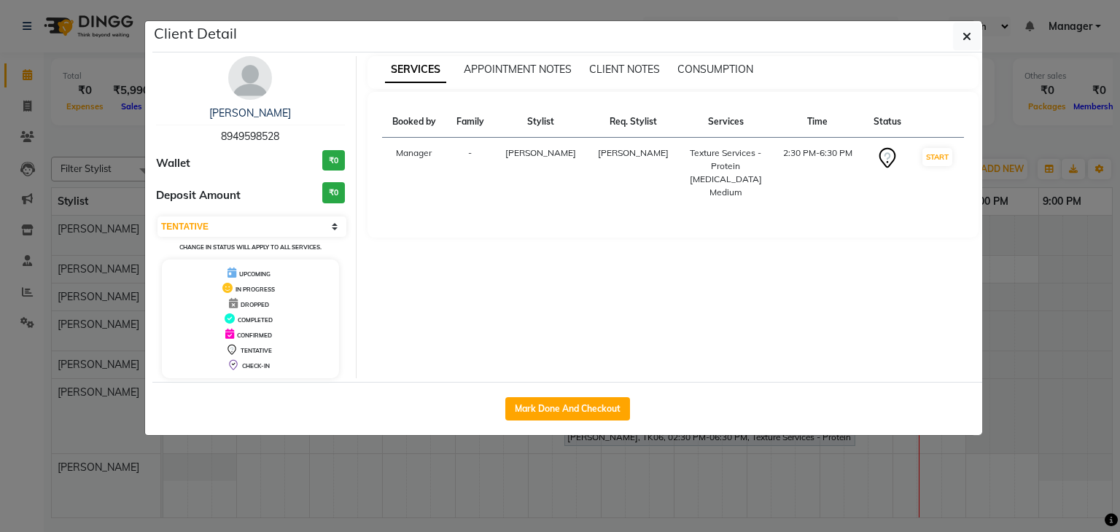
click at [566, 393] on div "Mark Done And Checkout" at bounding box center [567, 408] width 830 height 53
click at [567, 403] on button "Mark Done And Checkout" at bounding box center [567, 408] width 125 height 23
select select "8072"
select select "service"
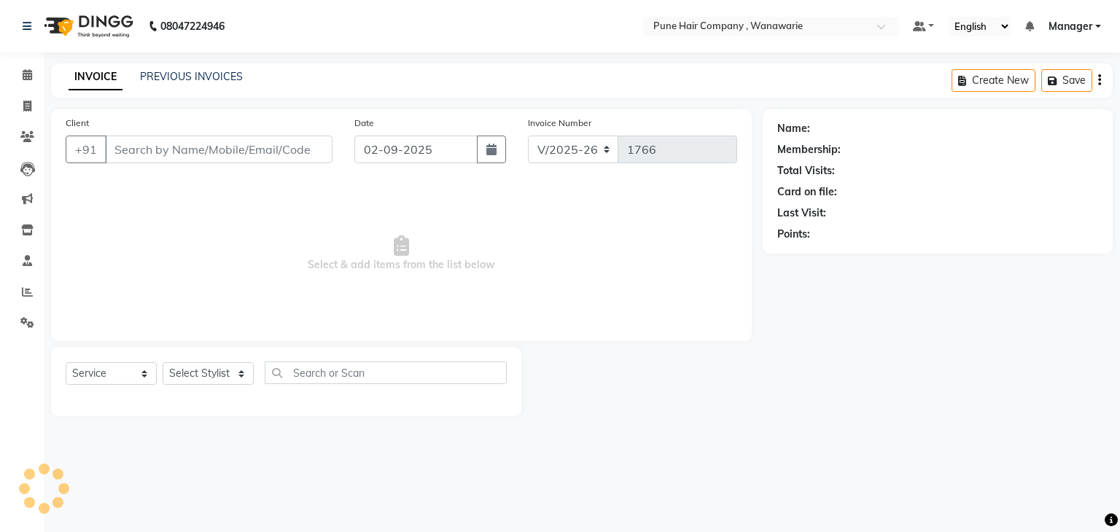
select select "3"
type input "8949598528"
select select "74603"
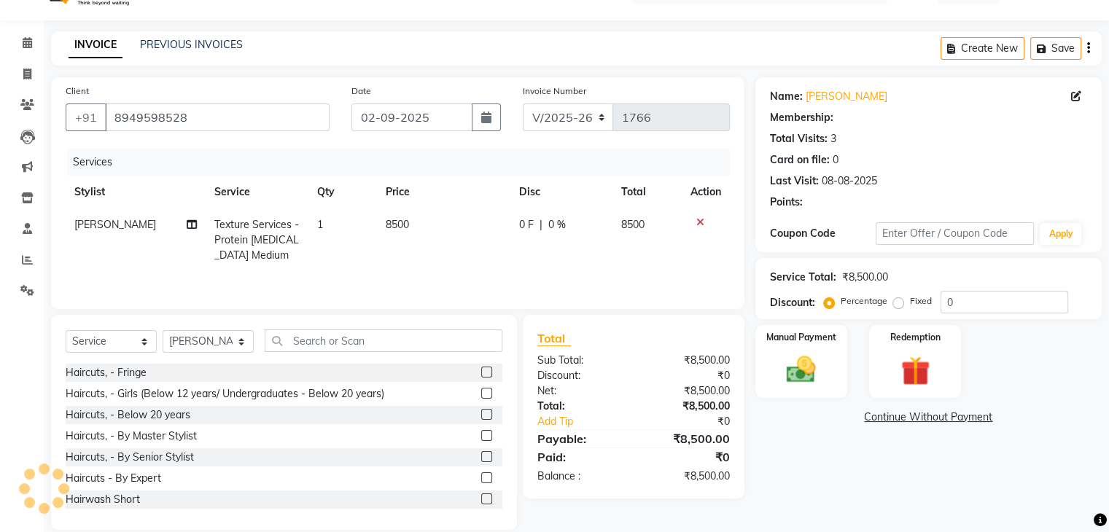
select select "1: Object"
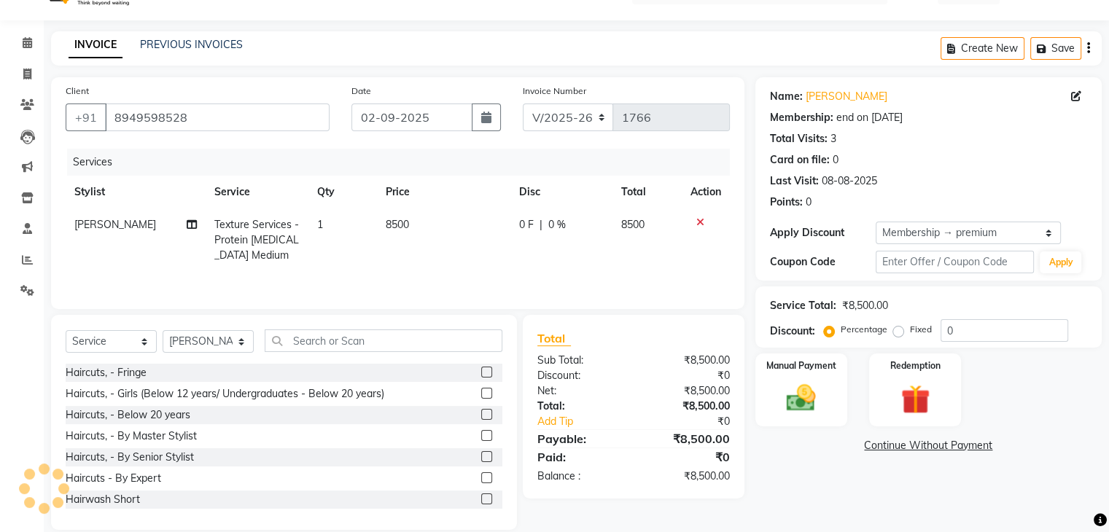
type input "20"
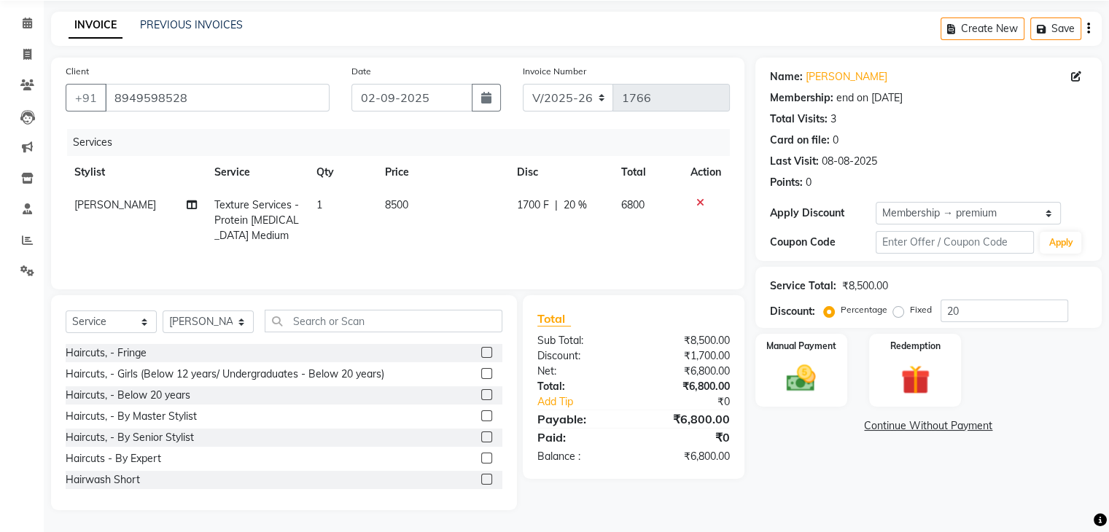
click at [577, 207] on span "20 %" at bounding box center [575, 205] width 23 height 15
select select "74603"
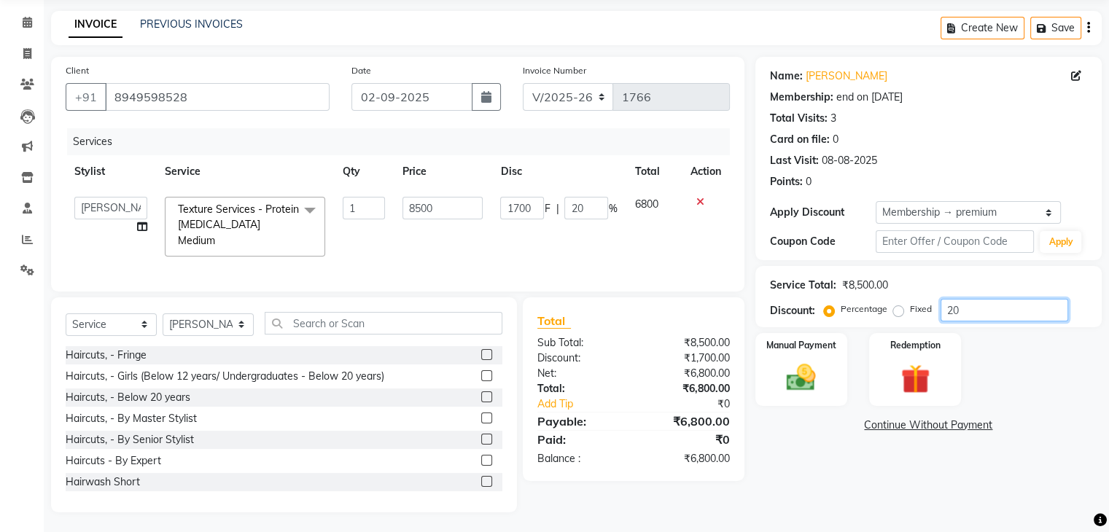
click at [1030, 310] on input "20" at bounding box center [1005, 310] width 128 height 23
type input "2"
type input "170"
type input "2"
type input "0"
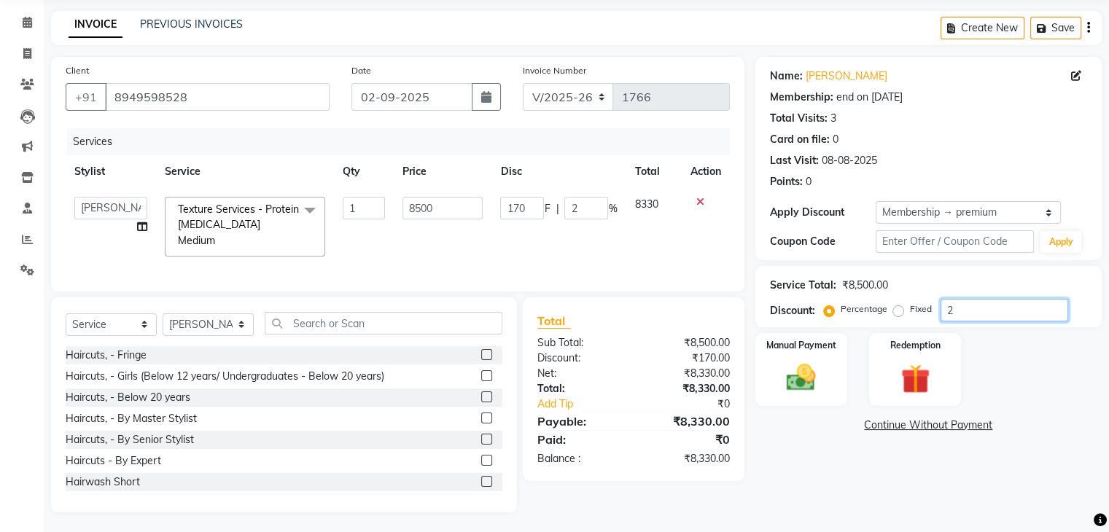
type input "0"
type input "2"
type input "170"
type input "2"
type input "100"
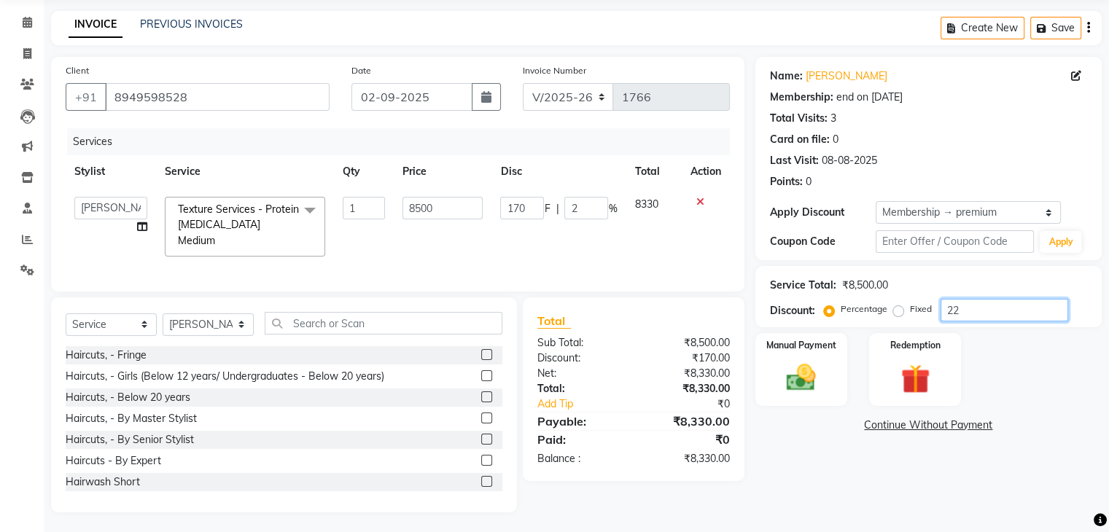
type input "8500"
type input "100"
type input "10"
type input "850"
type input "10"
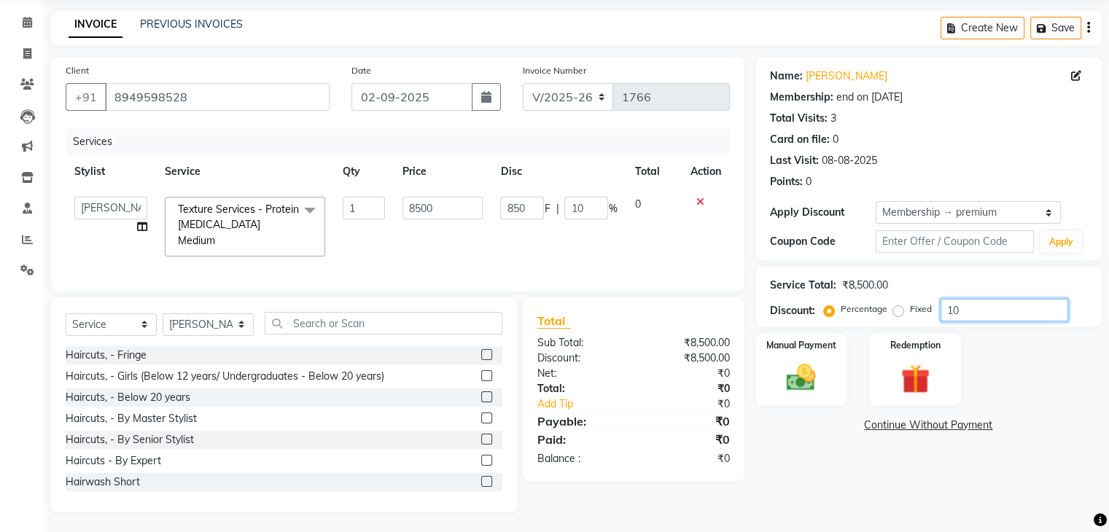
type input "1"
type input "85"
type input "1"
type input "0"
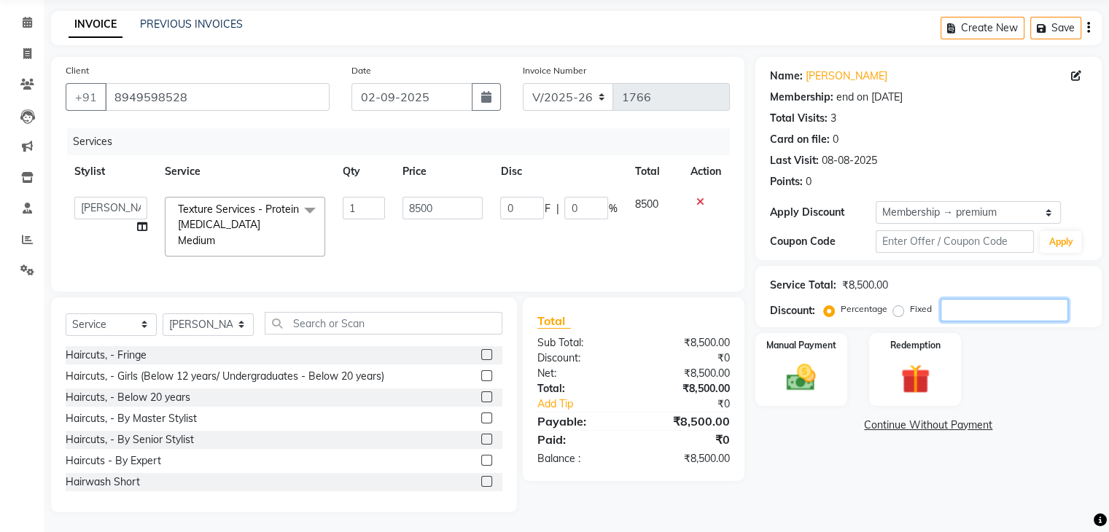
type input "2"
type input "170"
type input "2"
type input "25"
type input "2125"
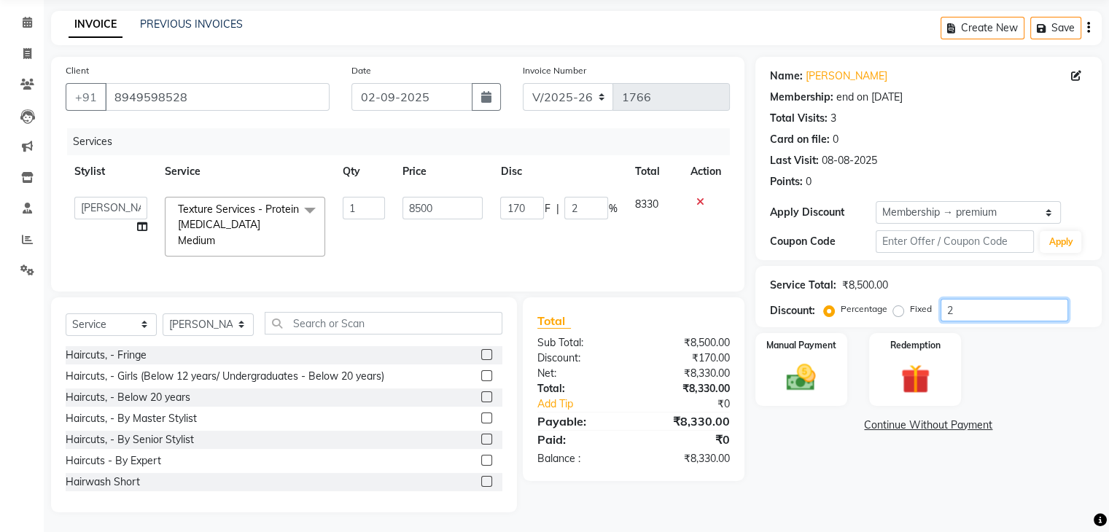
type input "25"
click at [795, 362] on img at bounding box center [801, 378] width 49 height 35
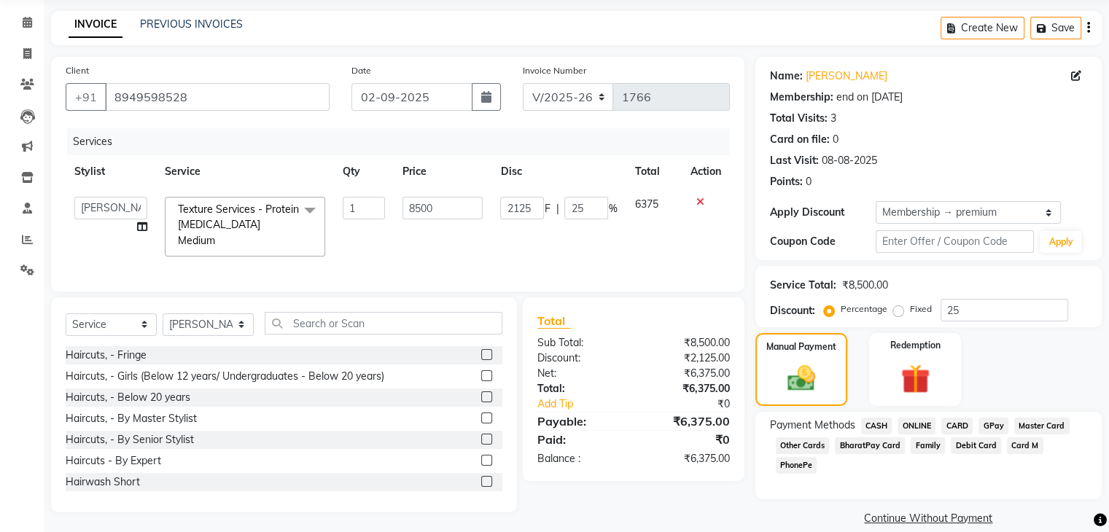
click at [881, 426] on span "CASH" at bounding box center [876, 426] width 31 height 17
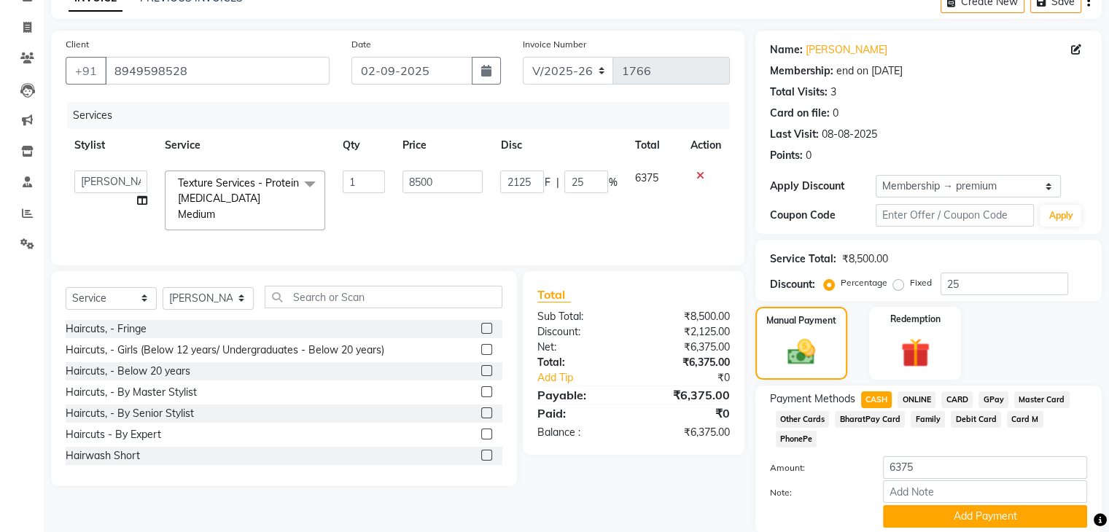
scroll to position [73, 0]
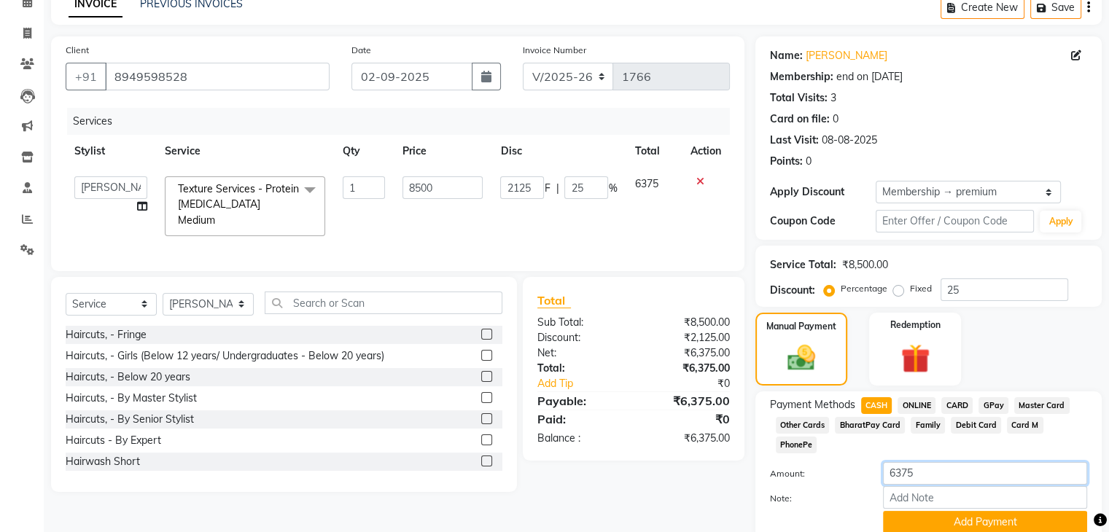
click at [922, 462] on input "6375" at bounding box center [985, 473] width 204 height 23
type input "6"
type input "3000"
click at [973, 511] on button "Add Payment" at bounding box center [985, 522] width 204 height 23
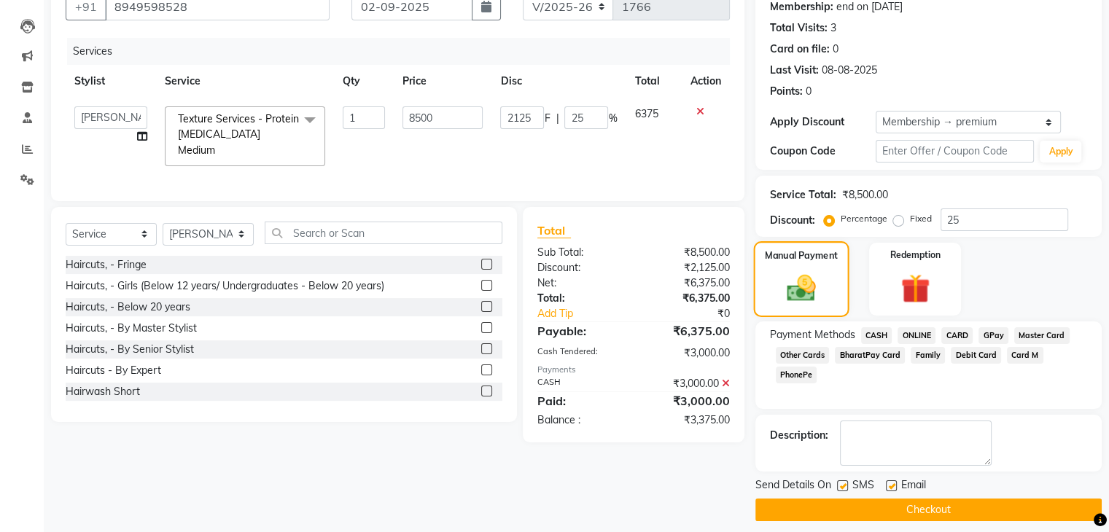
scroll to position [152, 0]
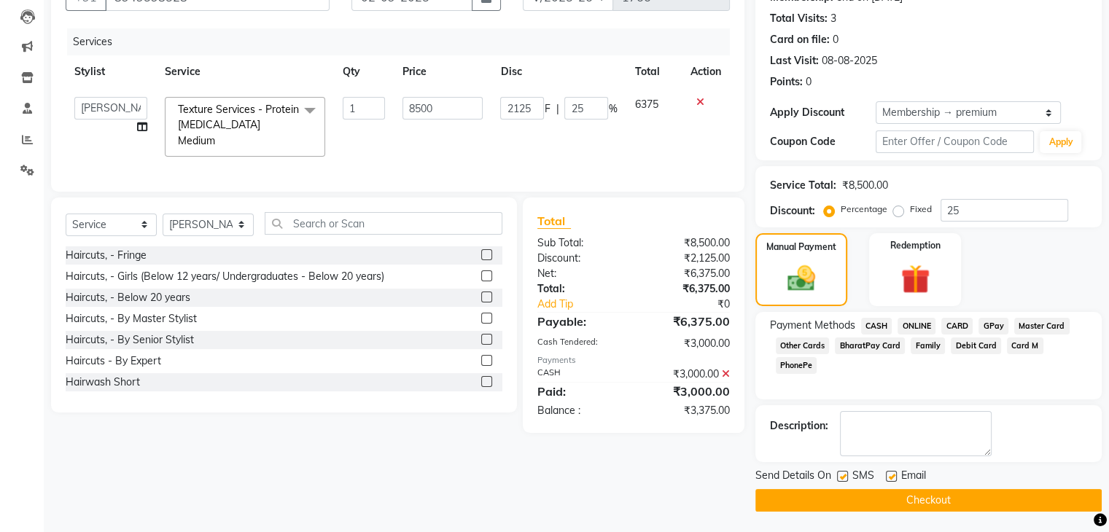
click at [725, 371] on icon at bounding box center [726, 374] width 8 height 10
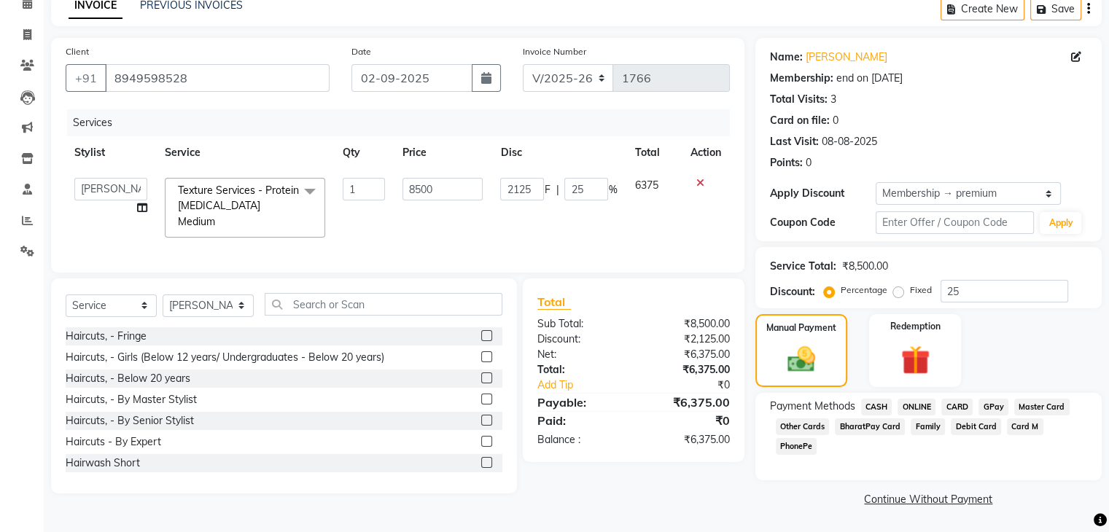
scroll to position [71, 0]
click at [872, 408] on span "CASH" at bounding box center [876, 408] width 31 height 17
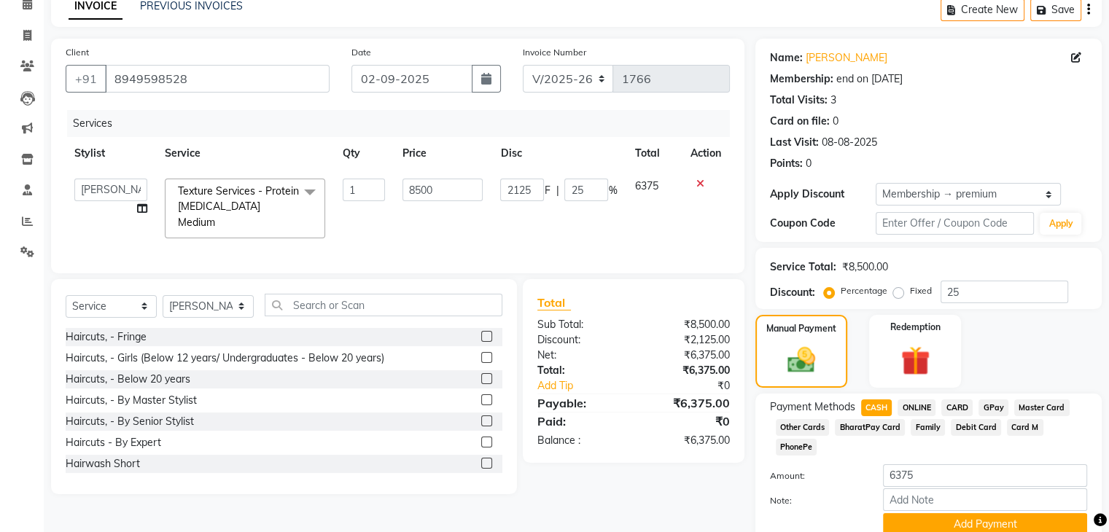
scroll to position [114, 0]
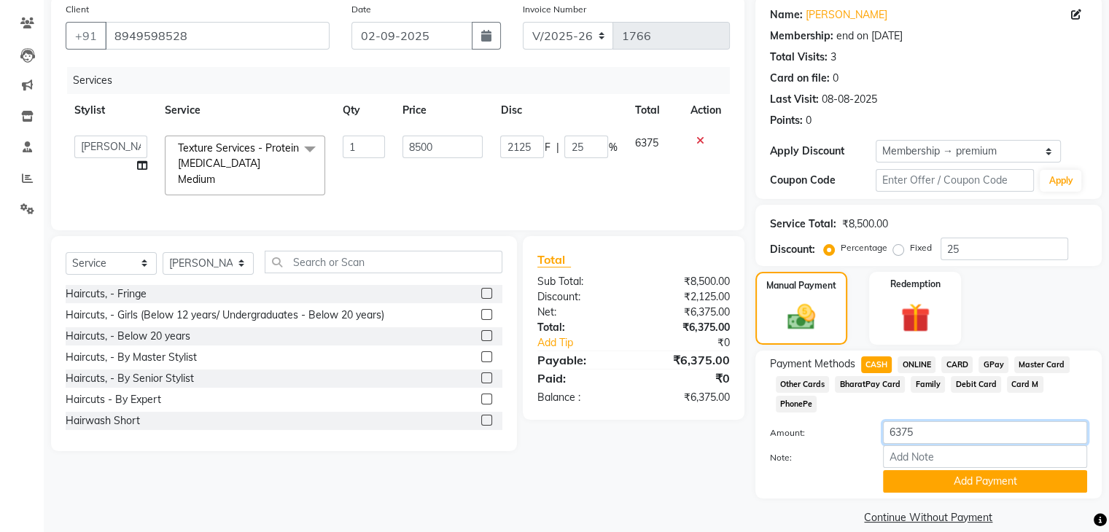
click at [939, 422] on input "6375" at bounding box center [985, 433] width 204 height 23
type input "6"
type input "3500"
click at [983, 470] on button "Add Payment" at bounding box center [985, 481] width 204 height 23
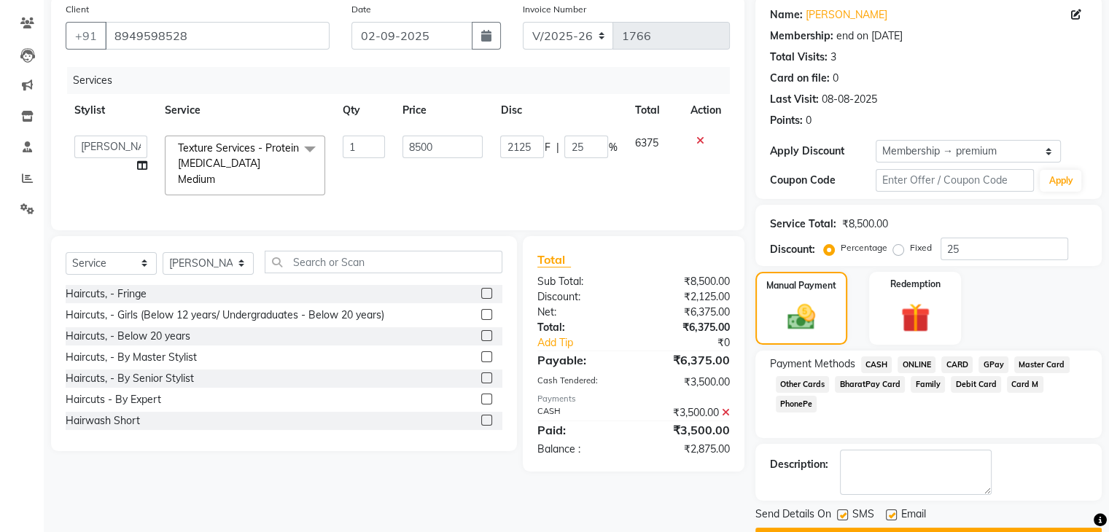
scroll to position [152, 0]
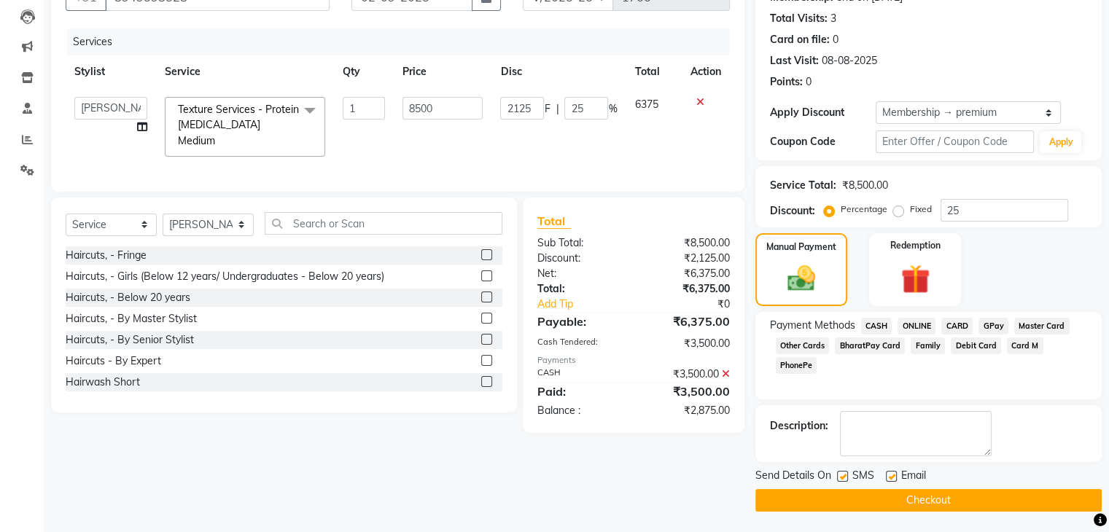
click at [998, 325] on span "GPay" at bounding box center [994, 326] width 30 height 17
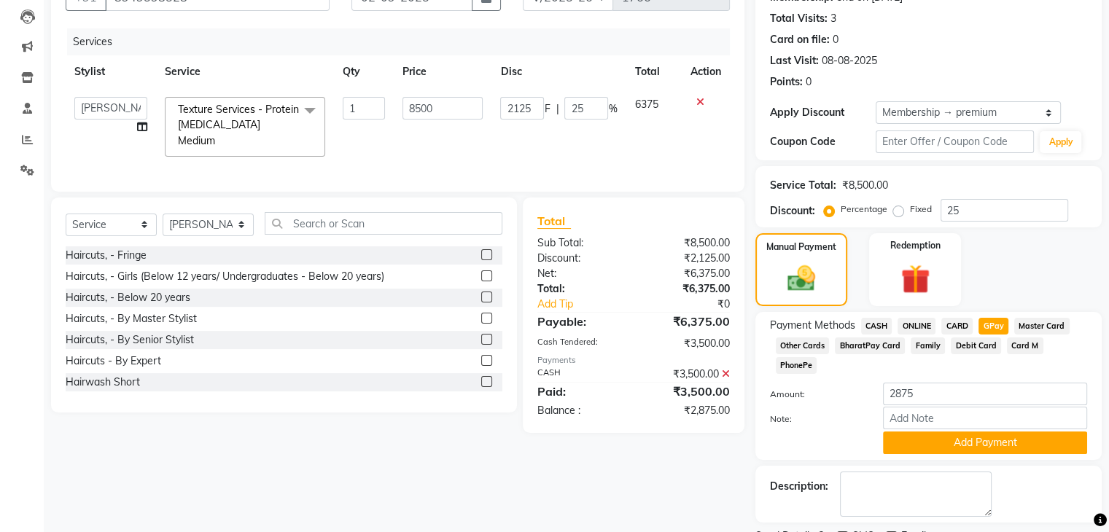
scroll to position [195, 0]
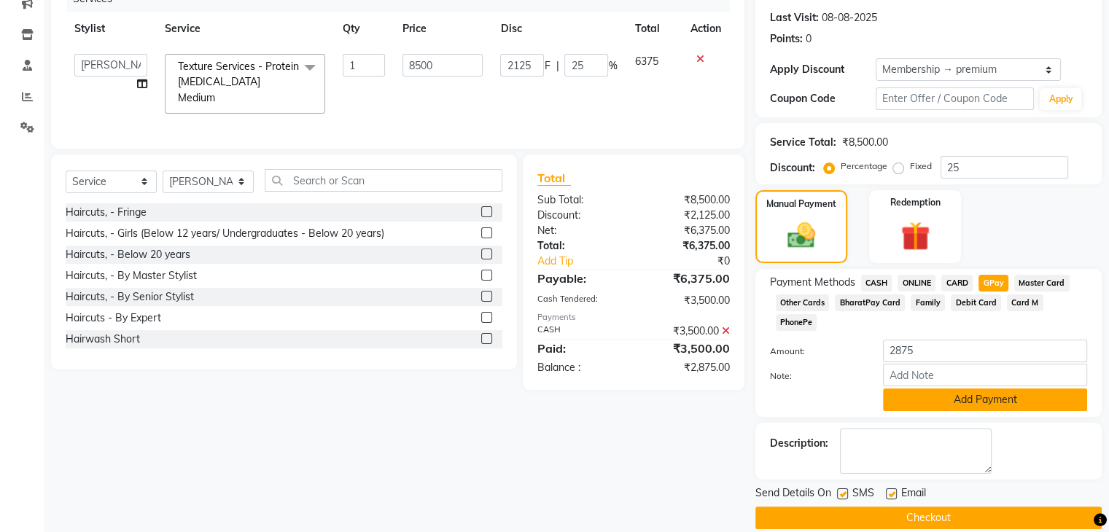
click at [979, 389] on button "Add Payment" at bounding box center [985, 400] width 204 height 23
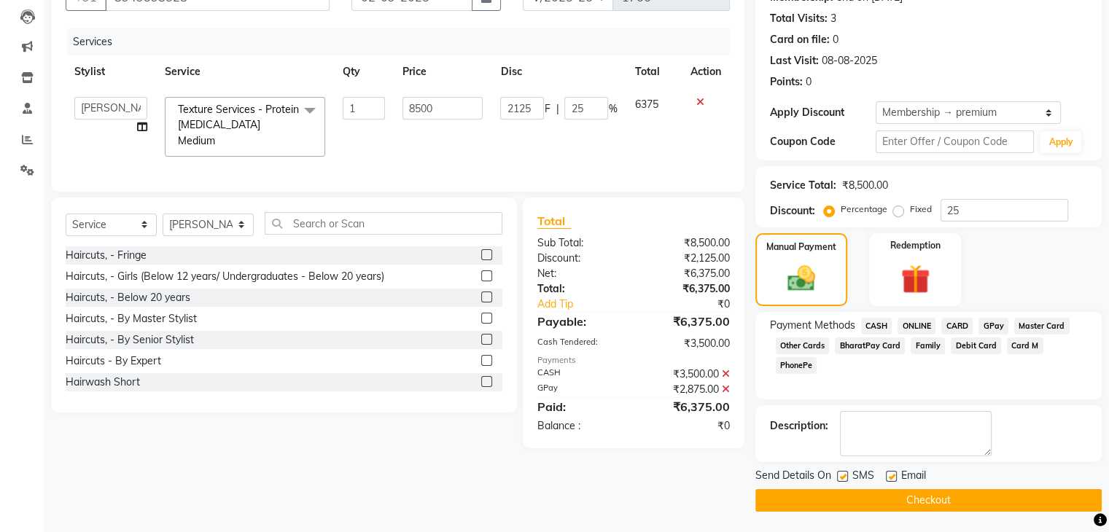
click at [928, 495] on button "Checkout" at bounding box center [929, 500] width 346 height 23
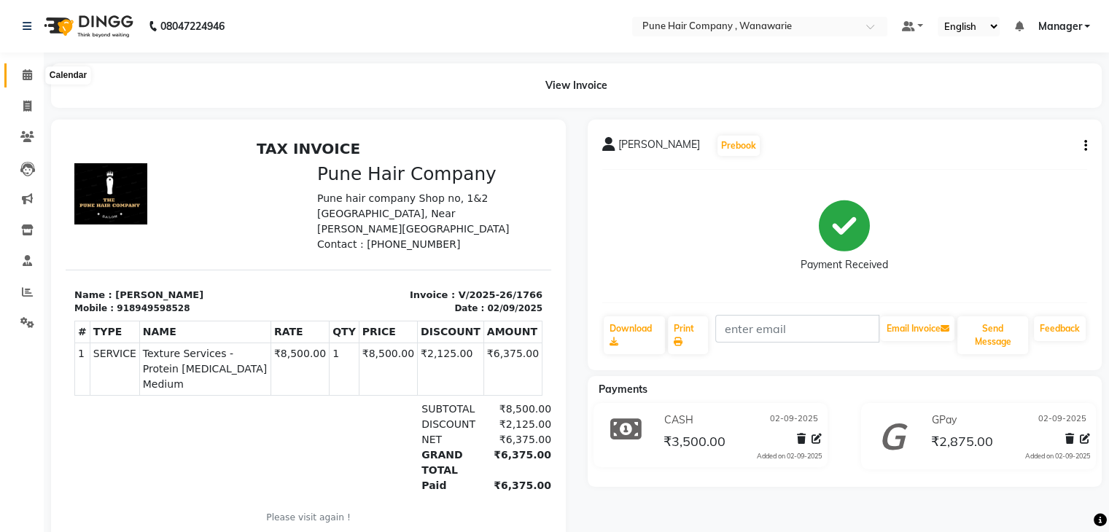
click at [28, 72] on icon at bounding box center [27, 74] width 9 height 11
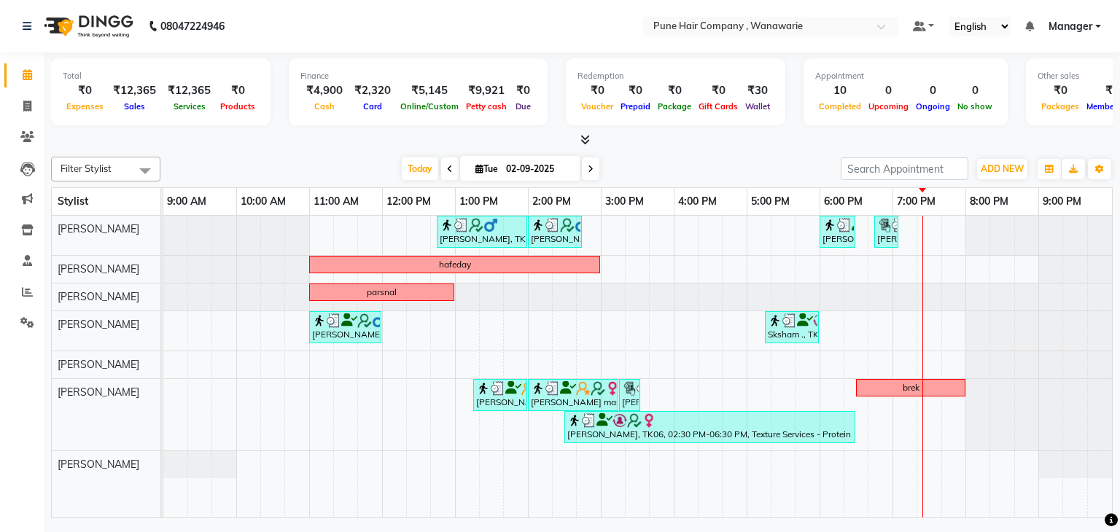
click at [585, 170] on span at bounding box center [591, 169] width 18 height 23
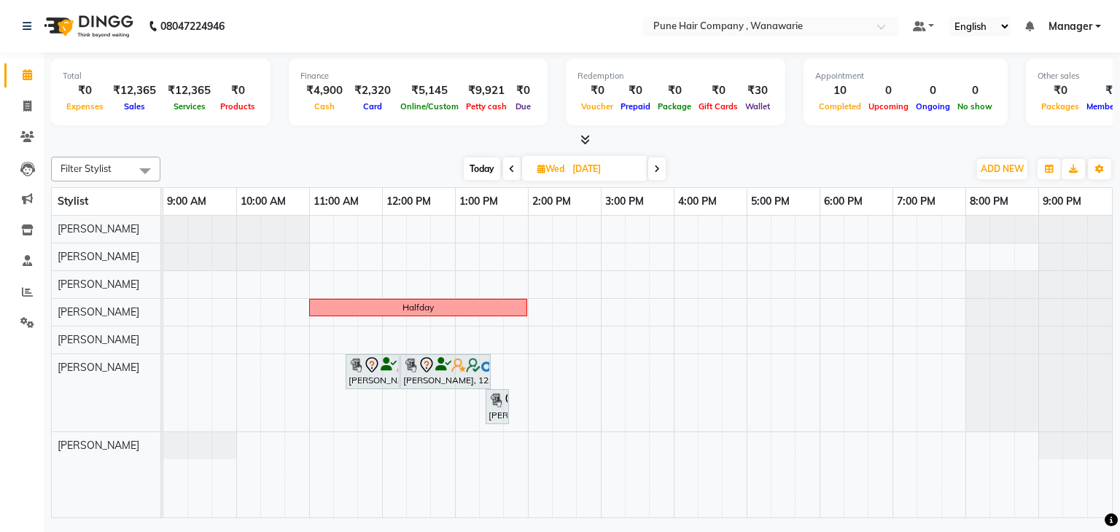
click at [473, 160] on span "Today" at bounding box center [482, 169] width 36 height 23
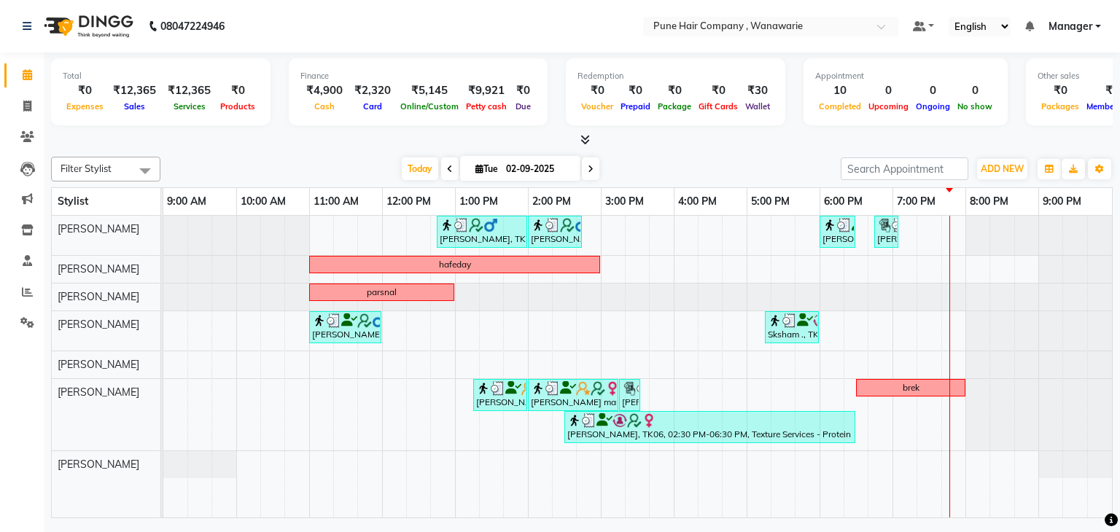
click at [592, 166] on span at bounding box center [591, 169] width 18 height 23
type input "[DATE]"
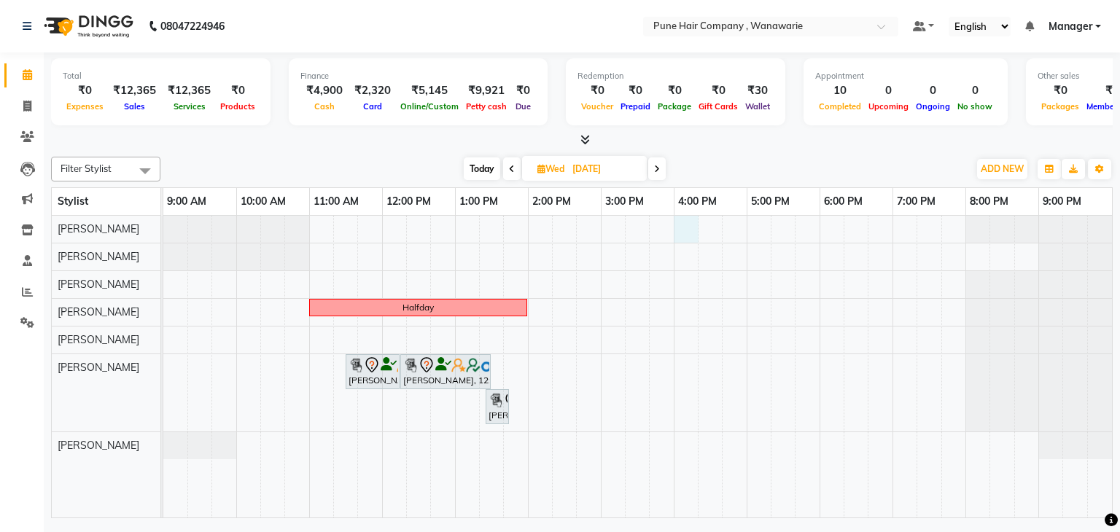
click at [694, 225] on div "Halfday [PERSON_NAME], 11:30 AM-12:15 PM, [DEMOGRAPHIC_DATA] Haircut By Senior …" at bounding box center [637, 367] width 949 height 303
select select "74577"
select select "tentative"
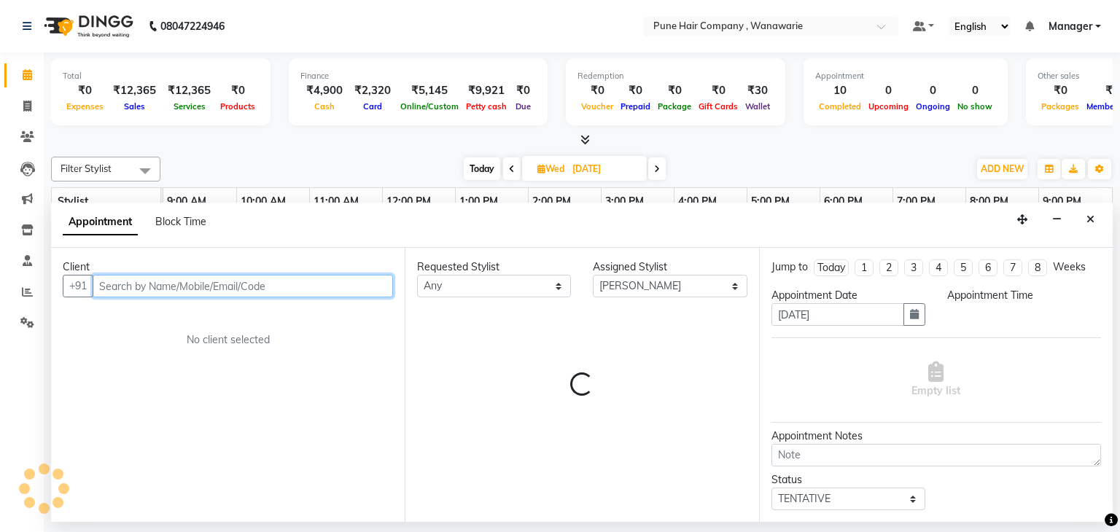
select select "960"
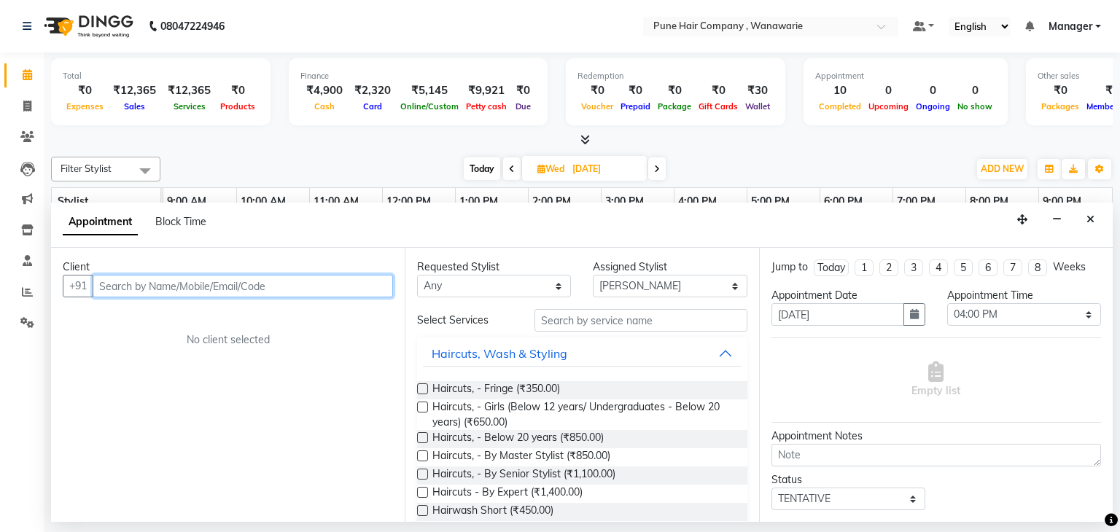
click at [285, 287] on input "text" at bounding box center [243, 286] width 300 height 23
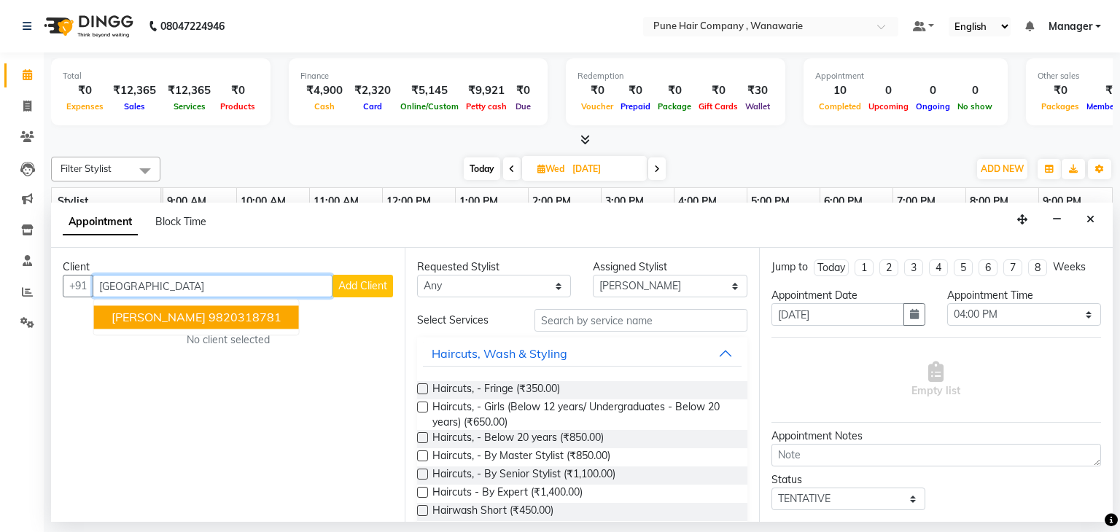
click at [260, 312] on ngb-highlight "9820318781" at bounding box center [245, 318] width 73 height 15
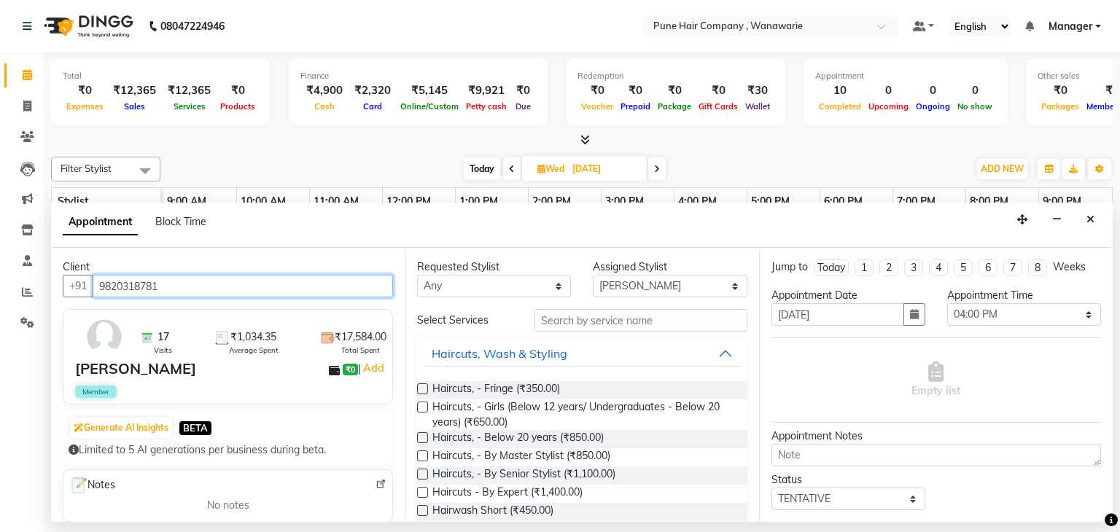
type input "9820318781"
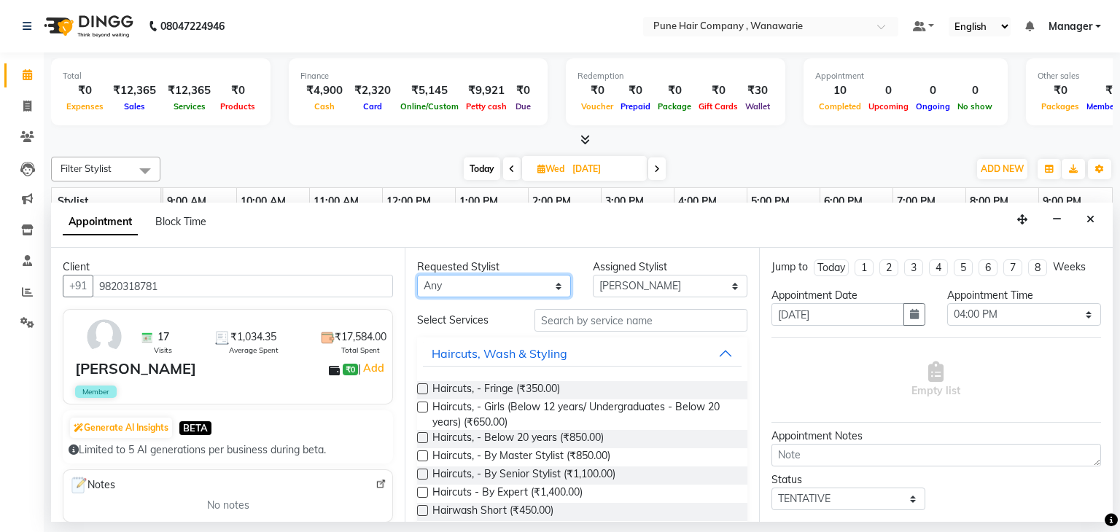
click at [551, 286] on select "Any [PERSON_NAME] [PERSON_NAME] [PERSON_NAME] [PERSON_NAME] [PERSON_NAME] [PERS…" at bounding box center [494, 286] width 154 height 23
select select "74577"
click at [417, 275] on select "Any [PERSON_NAME] [PERSON_NAME] [PERSON_NAME] [PERSON_NAME] [PERSON_NAME] [PERS…" at bounding box center [494, 286] width 154 height 23
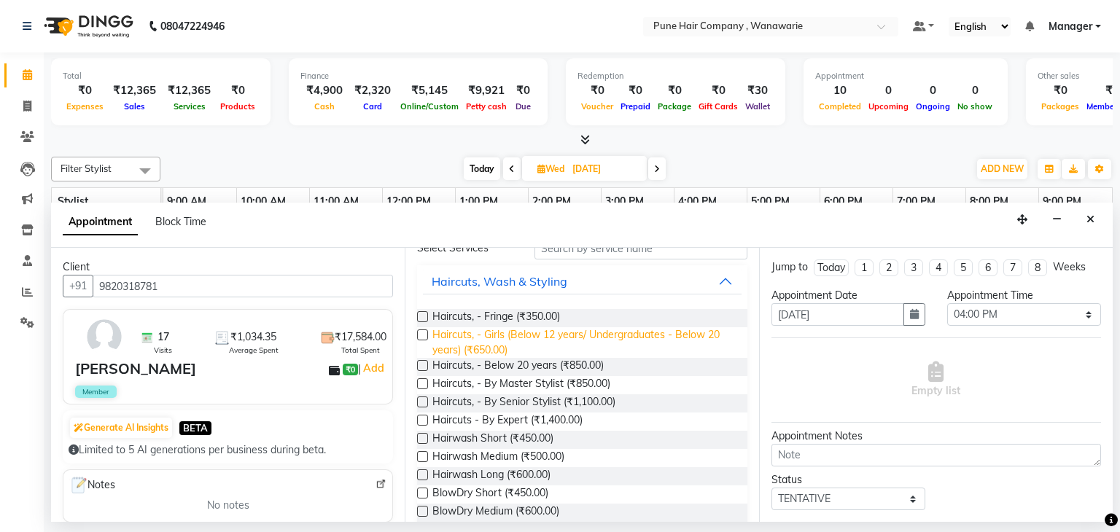
scroll to position [95, 0]
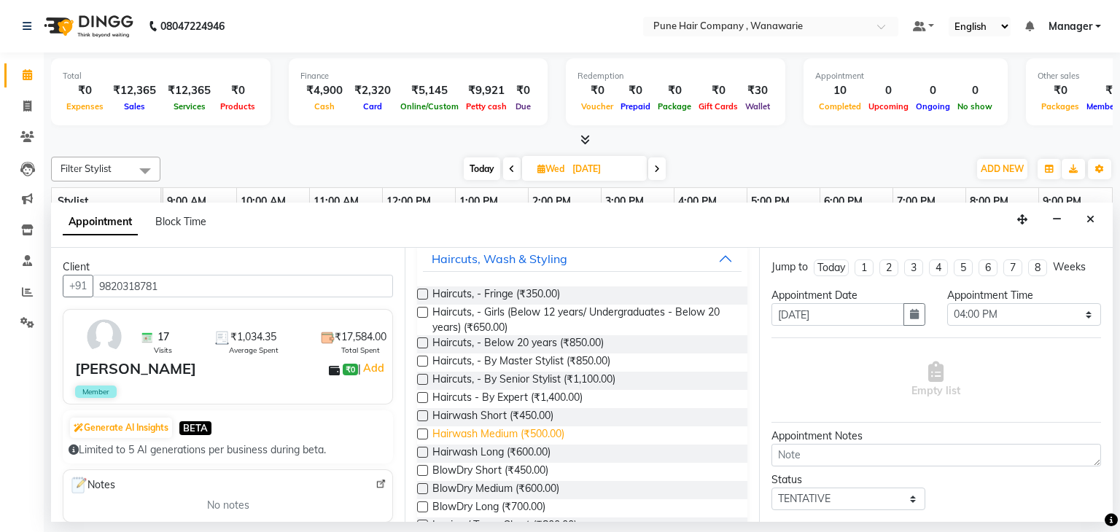
click at [513, 436] on span "Hairwash Medium (₹500.00)" at bounding box center [498, 436] width 132 height 18
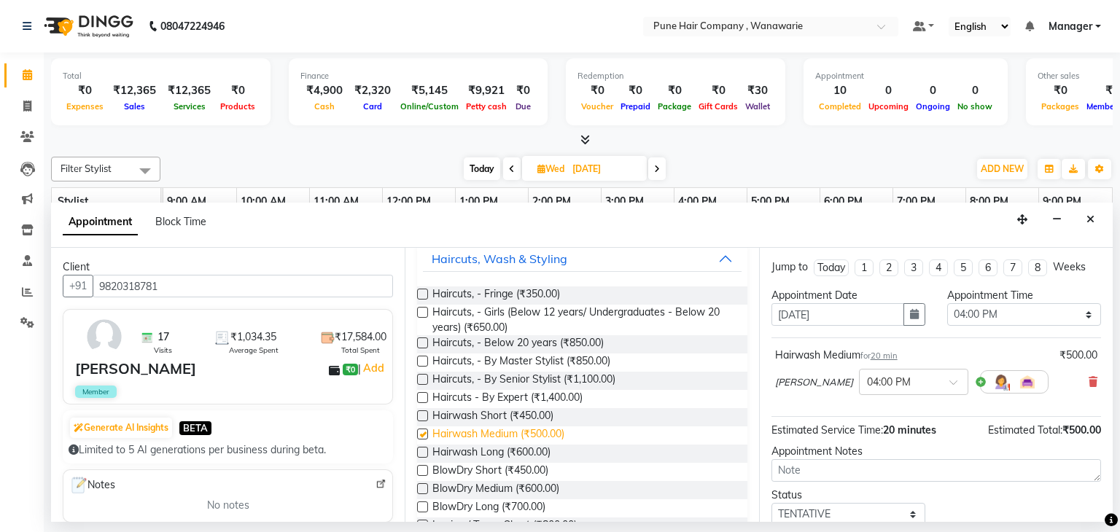
checkbox input "false"
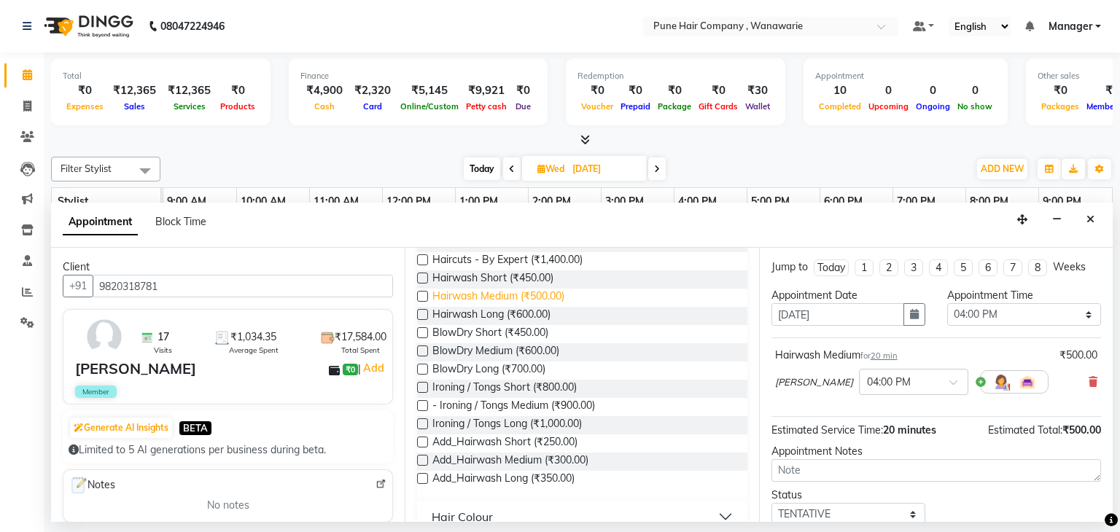
scroll to position [232, 0]
click at [507, 354] on span "BlowDry Medium (₹600.00)" at bounding box center [495, 353] width 127 height 18
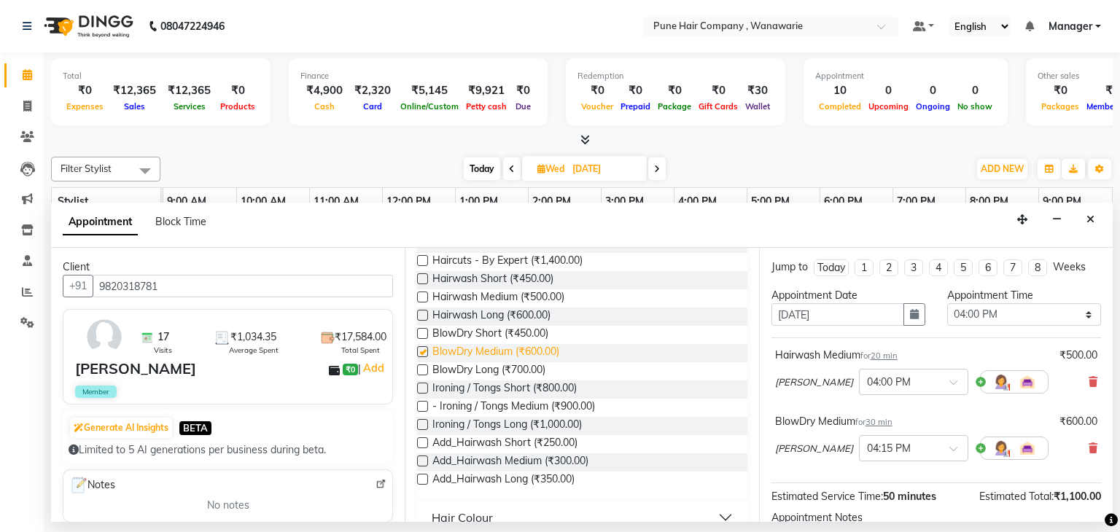
checkbox input "false"
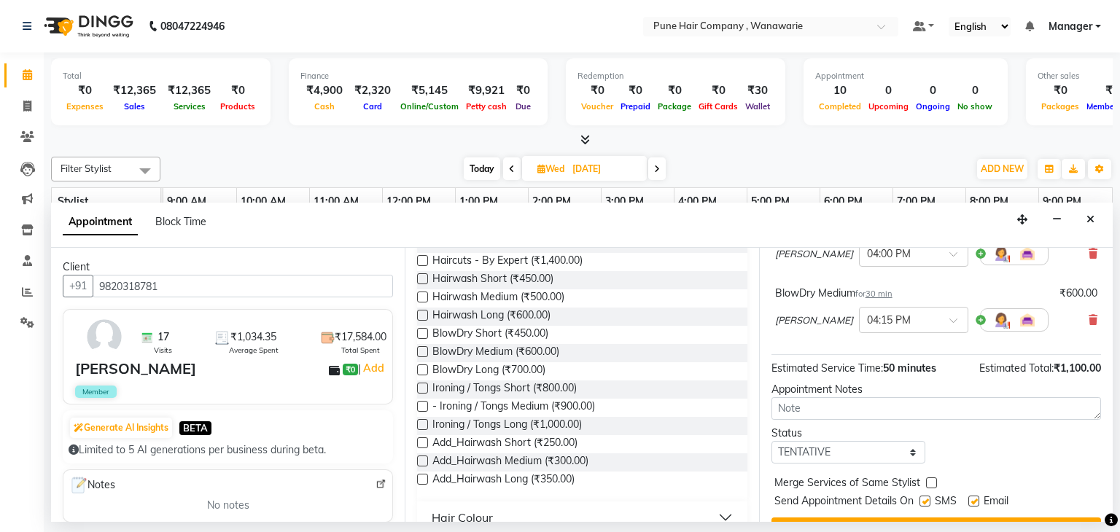
scroll to position [160, 0]
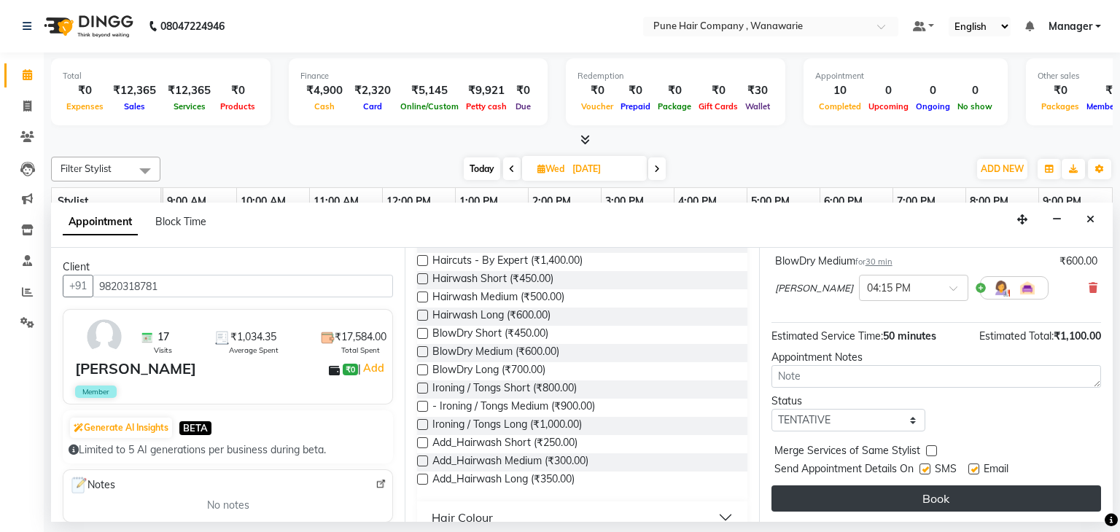
click at [919, 488] on button "Book" at bounding box center [937, 499] width 330 height 26
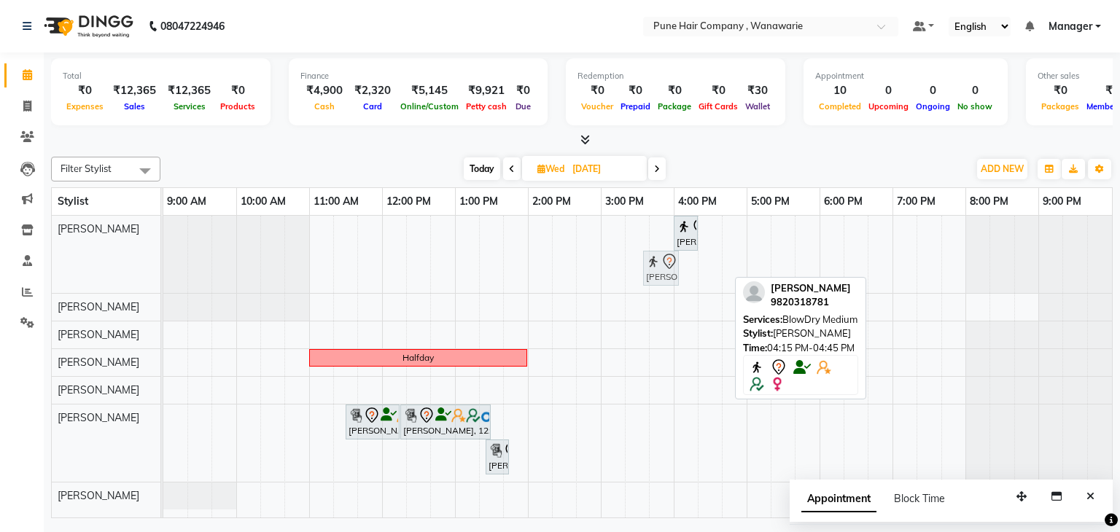
drag, startPoint x: 709, startPoint y: 276, endPoint x: 660, endPoint y: 269, distance: 49.3
click at [163, 269] on div "[PERSON_NAME], 04:00 PM-04:20 PM, Hairwash Medium [PERSON_NAME], 04:15 PM-04:45…" at bounding box center [163, 254] width 0 height 77
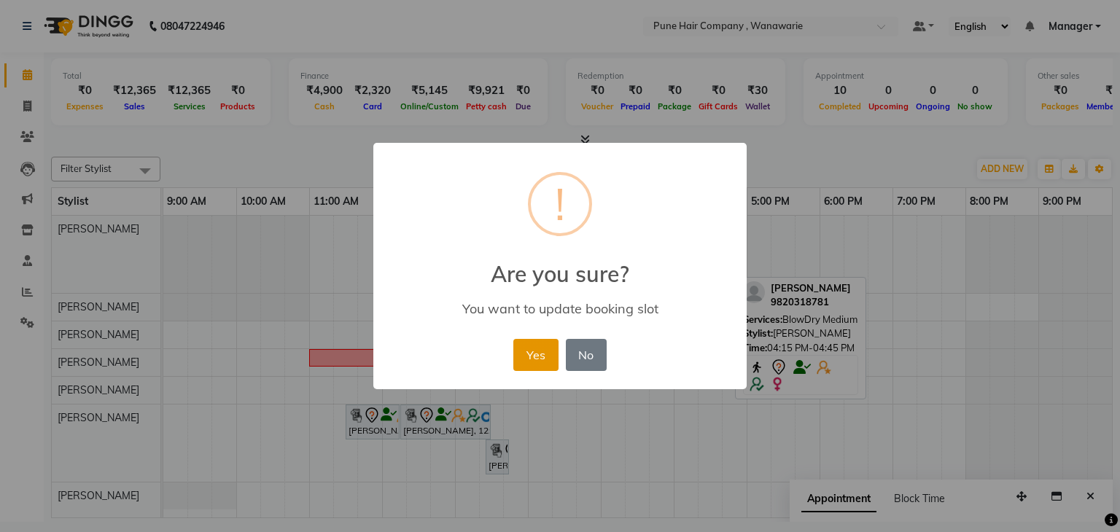
click at [525, 350] on button "Yes" at bounding box center [535, 355] width 44 height 32
